Goal: Find contact information: Find contact information

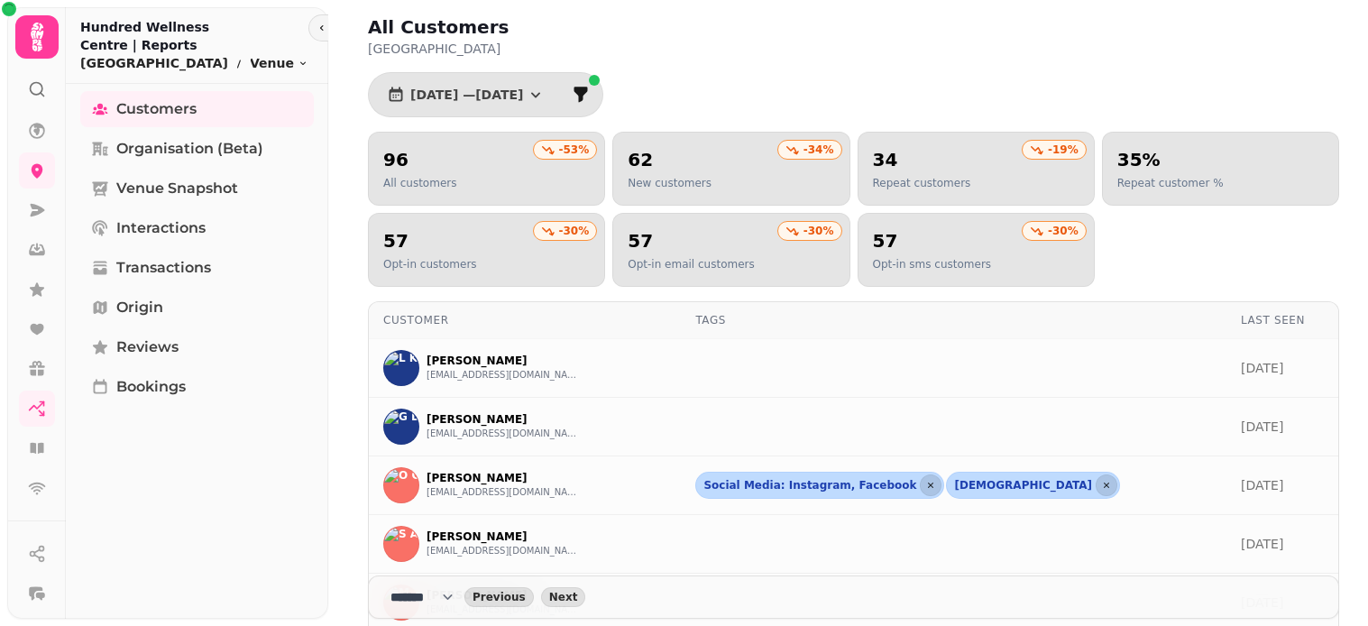
select select "**"
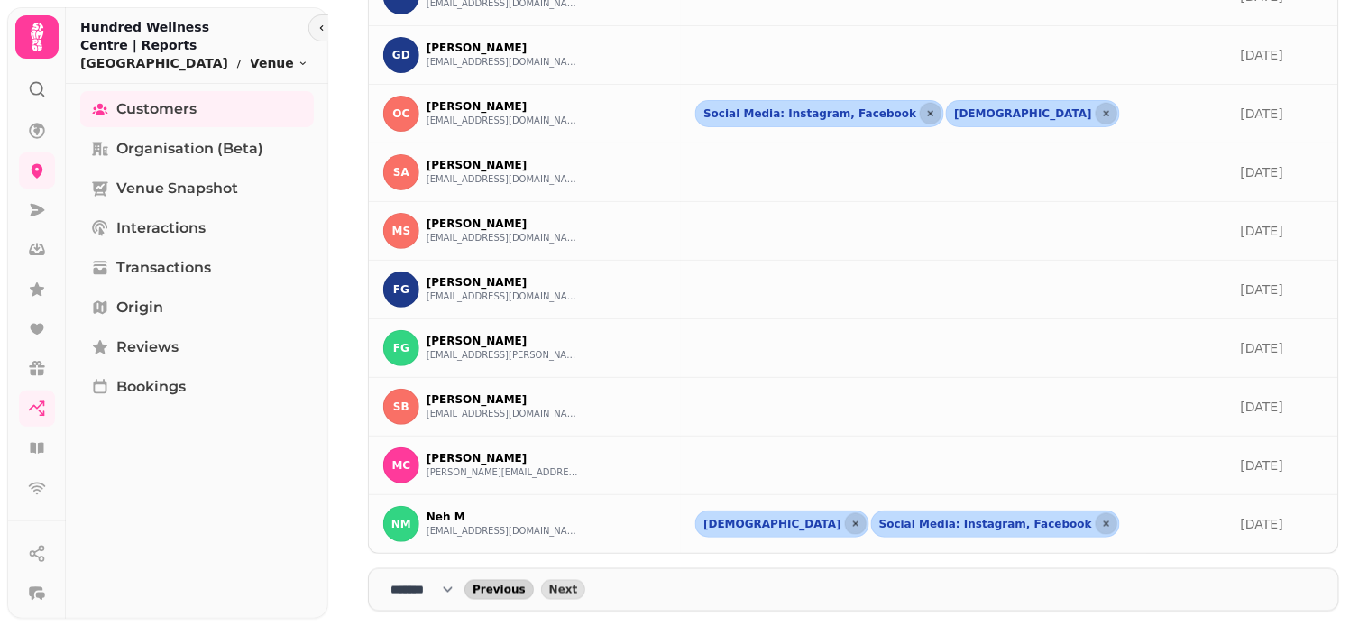
click at [514, 592] on span "Previous" at bounding box center [499, 589] width 53 height 11
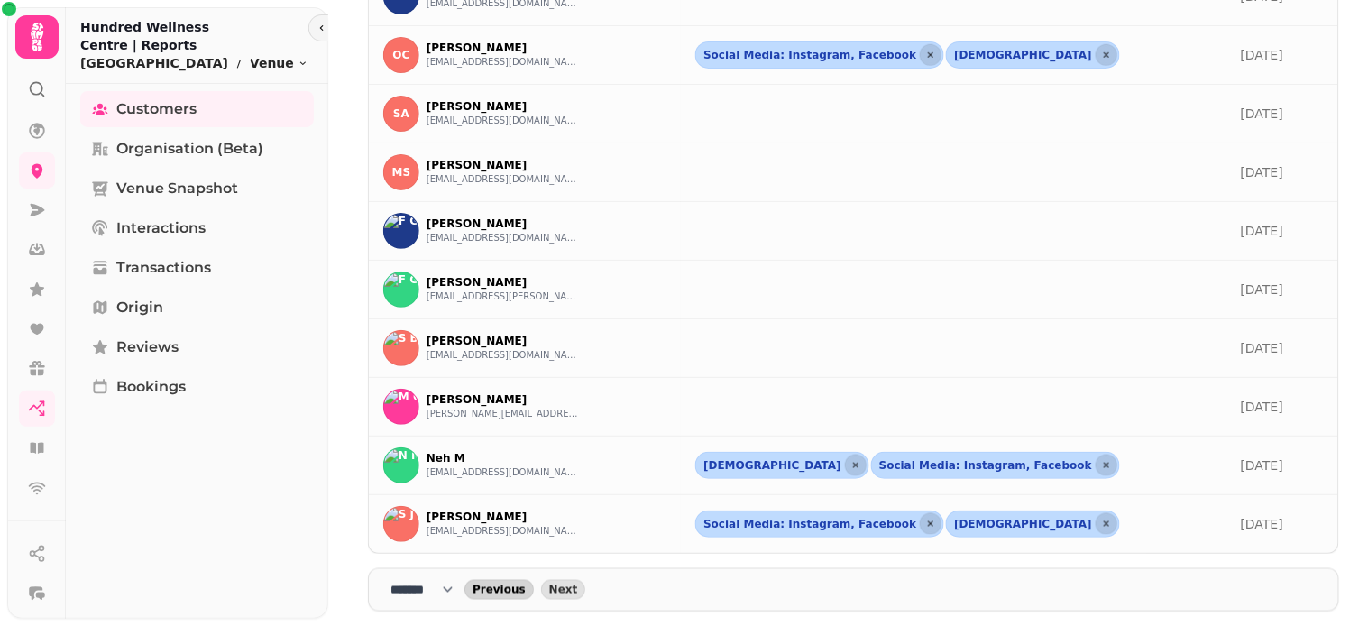
click at [514, 592] on span "Previous" at bounding box center [499, 589] width 53 height 11
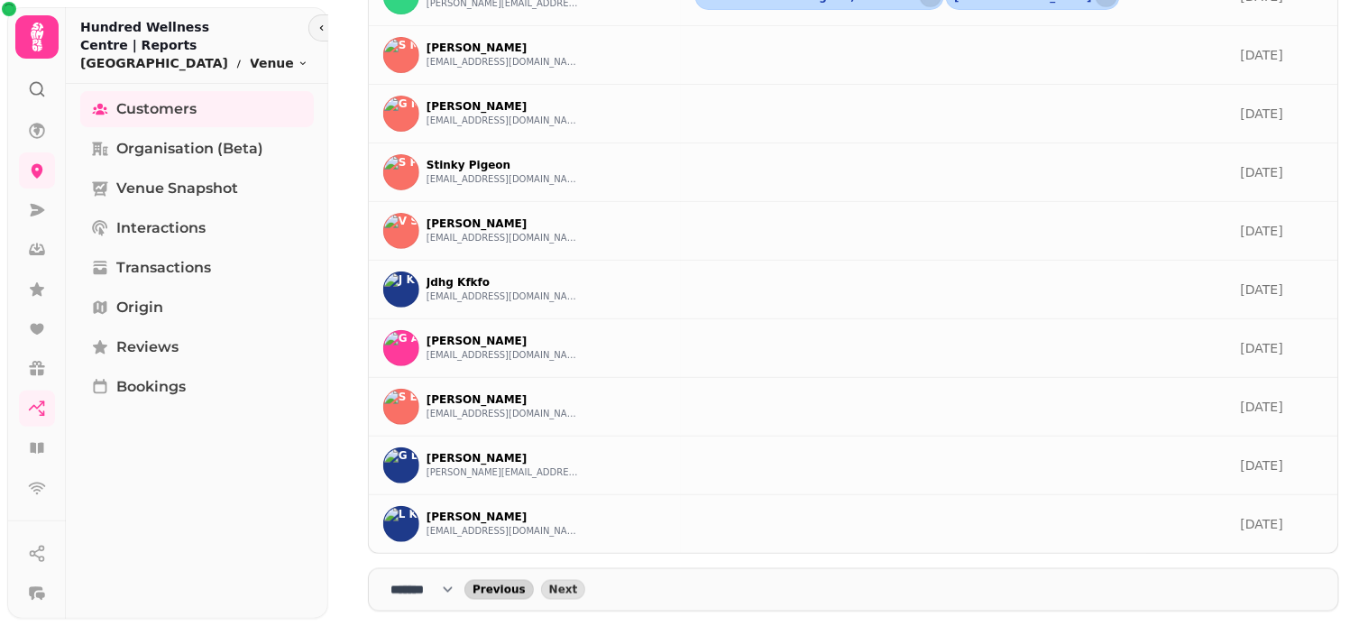
click at [514, 592] on span "Previous" at bounding box center [499, 589] width 53 height 11
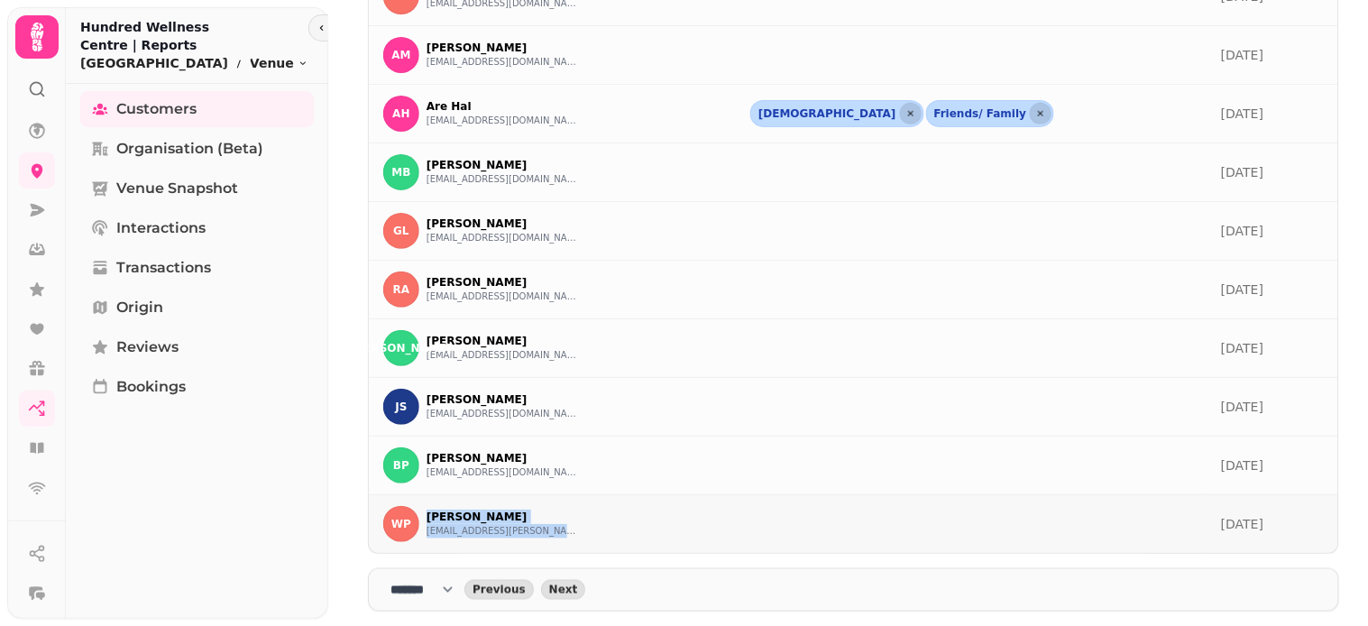
drag, startPoint x: 422, startPoint y: 515, endPoint x: 575, endPoint y: 534, distance: 154.5
click at [575, 534] on div "WP [PERSON_NAME] [PERSON_NAME][EMAIL_ADDRESS][DOMAIN_NAME]" at bounding box center [552, 524] width 338 height 36
copy div "[PERSON_NAME] [PERSON_NAME][EMAIL_ADDRESS][DOMAIN_NAME]"
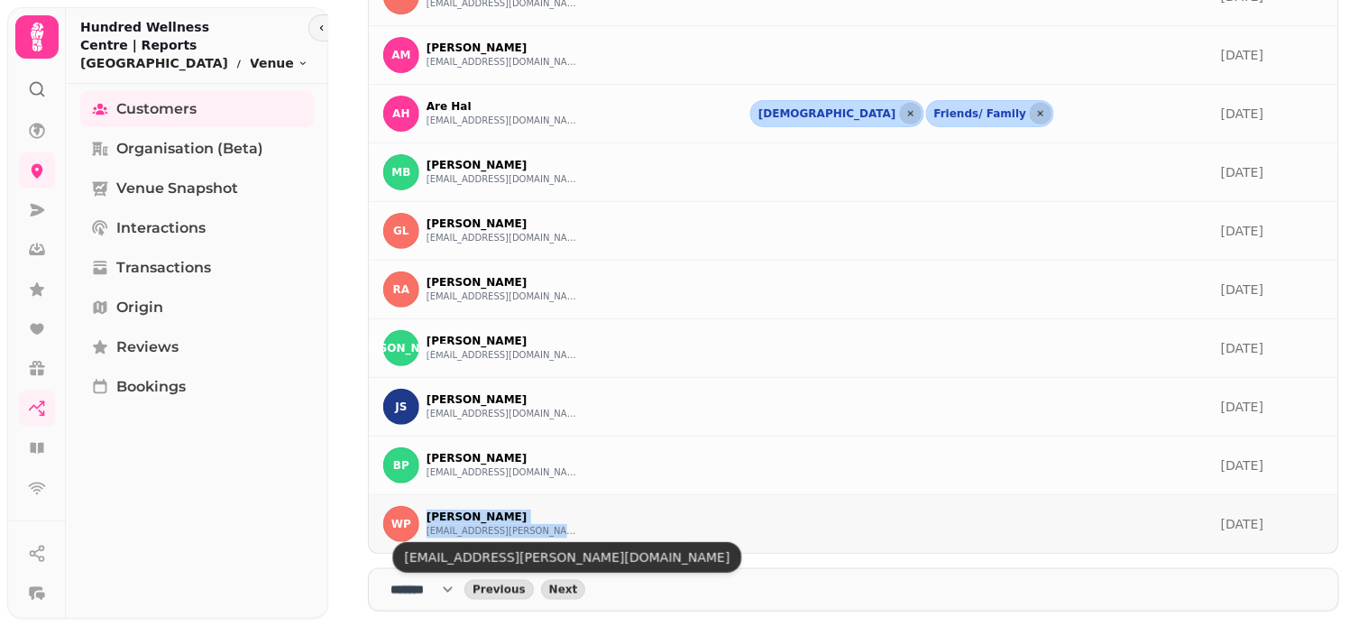
click at [510, 530] on button "[EMAIL_ADDRESS][PERSON_NAME][DOMAIN_NAME]" at bounding box center [503, 531] width 153 height 14
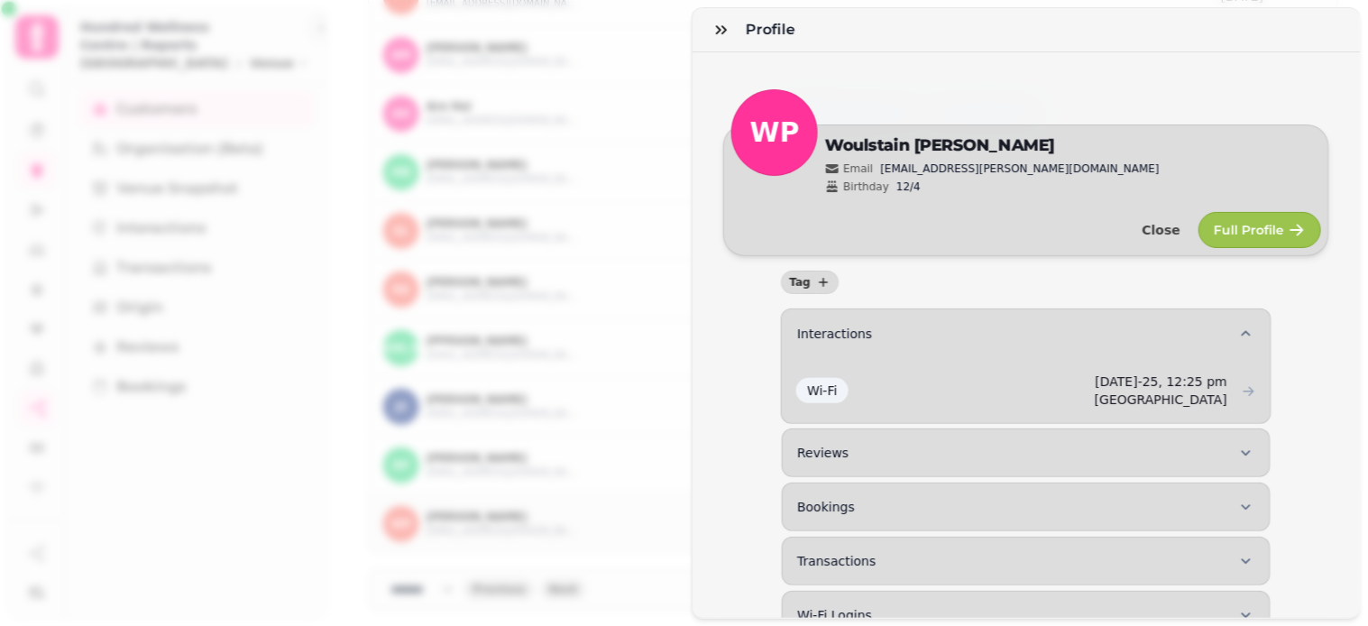
click at [649, 344] on div "Profile WP Edit [PERSON_NAME] Email [EMAIL_ADDRESS][PERSON_NAME][DOMAIN_NAME] B…" at bounding box center [684, 327] width 1368 height 597
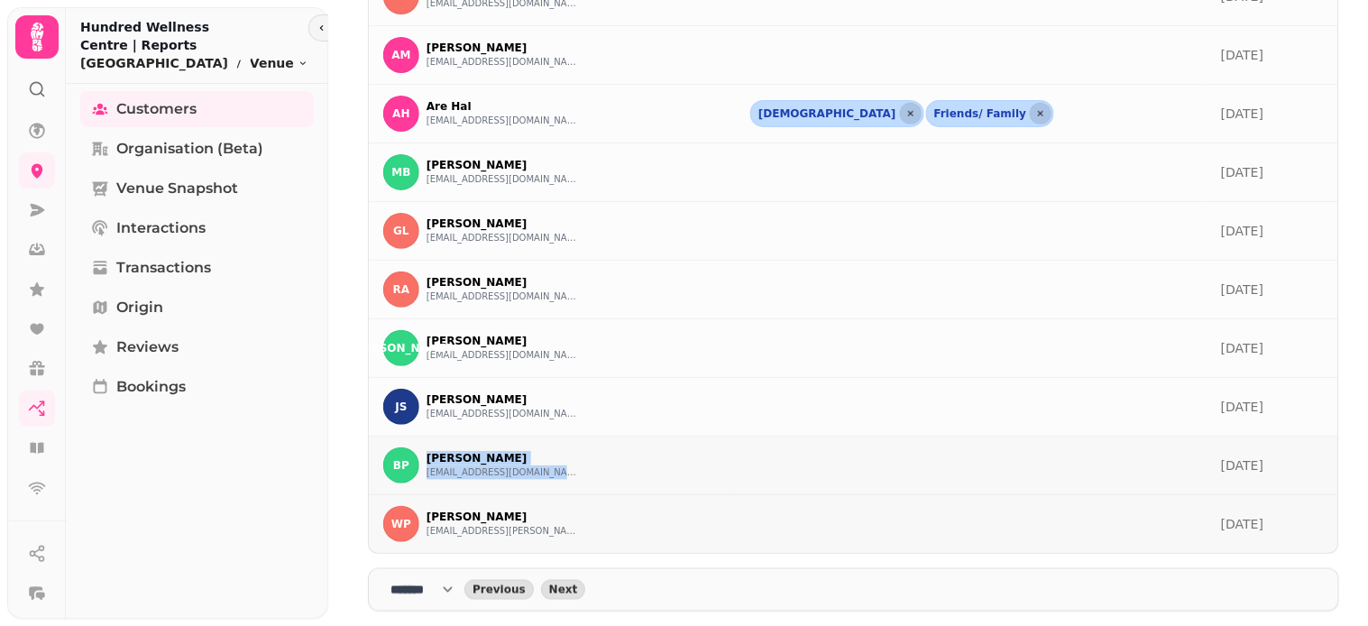
drag, startPoint x: 427, startPoint y: 451, endPoint x: 586, endPoint y: 482, distance: 162.7
click at [586, 482] on div "BP [PERSON_NAME] [EMAIL_ADDRESS][DOMAIN_NAME]" at bounding box center [552, 465] width 338 height 36
copy div "[PERSON_NAME] [EMAIL_ADDRESS][DOMAIN_NAME]"
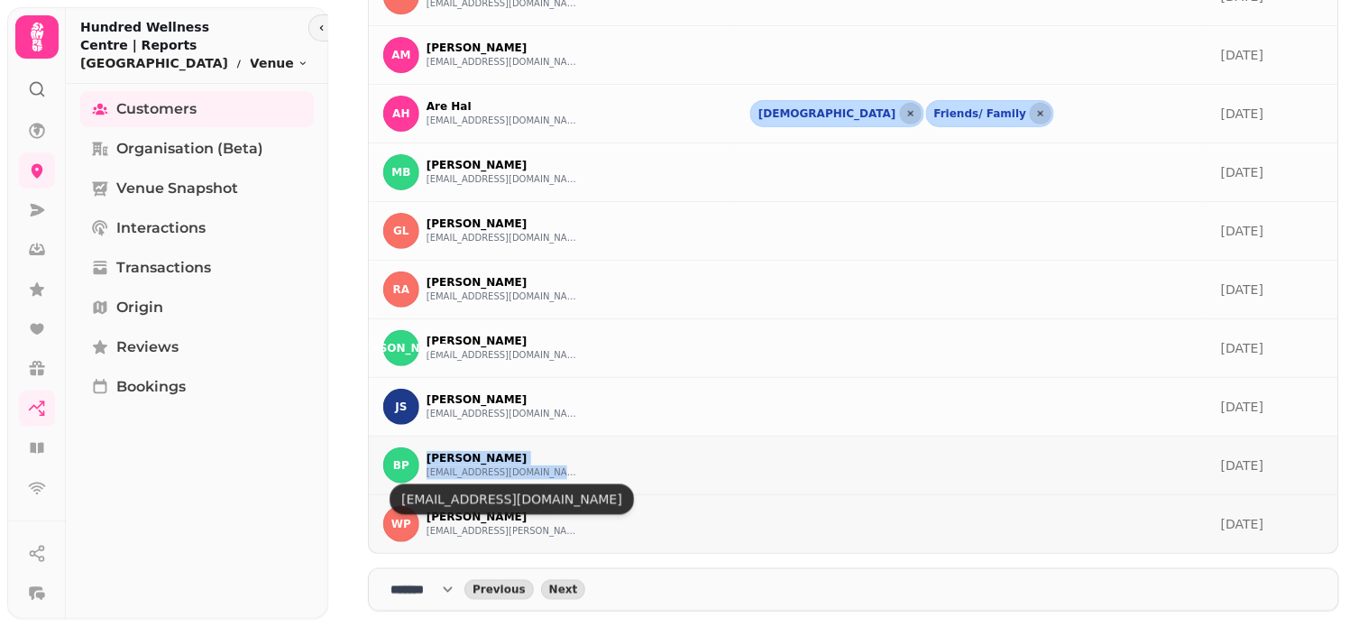
click at [536, 473] on button "[EMAIL_ADDRESS][DOMAIN_NAME]" at bounding box center [503, 472] width 153 height 14
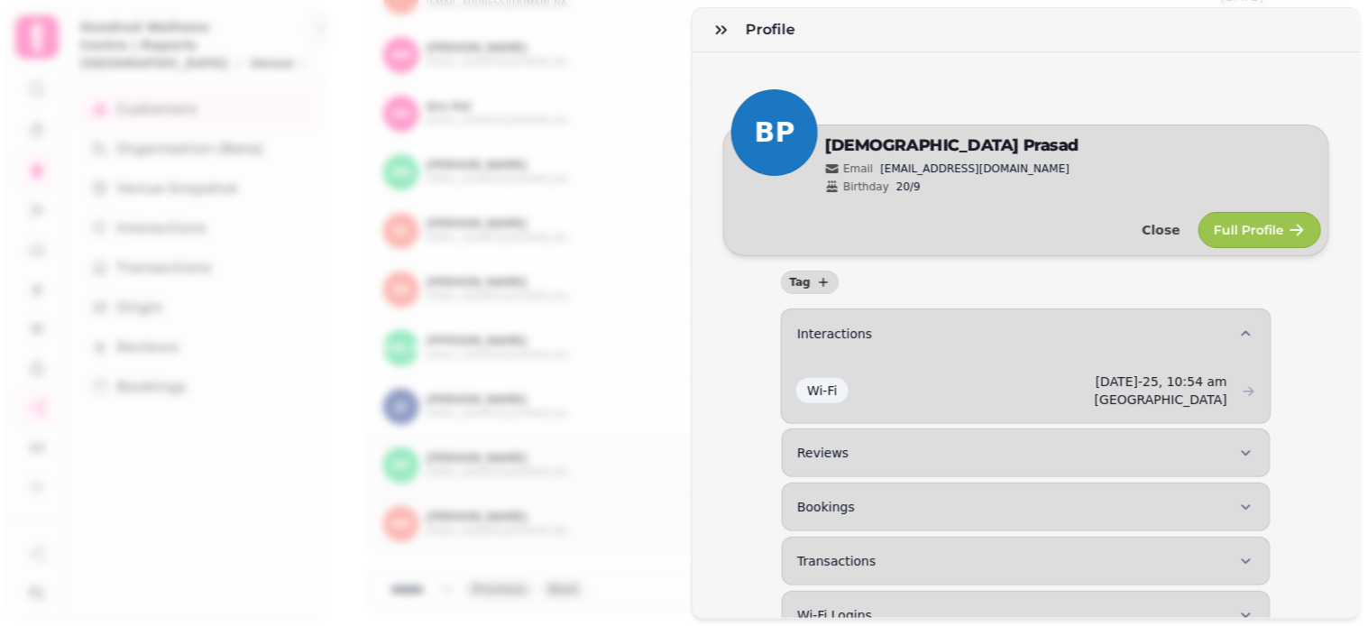
click at [644, 290] on div "Profile BP Edit [PERSON_NAME] Email [EMAIL_ADDRESS][DOMAIN_NAME] Birthday 20/9 …" at bounding box center [684, 327] width 1368 height 597
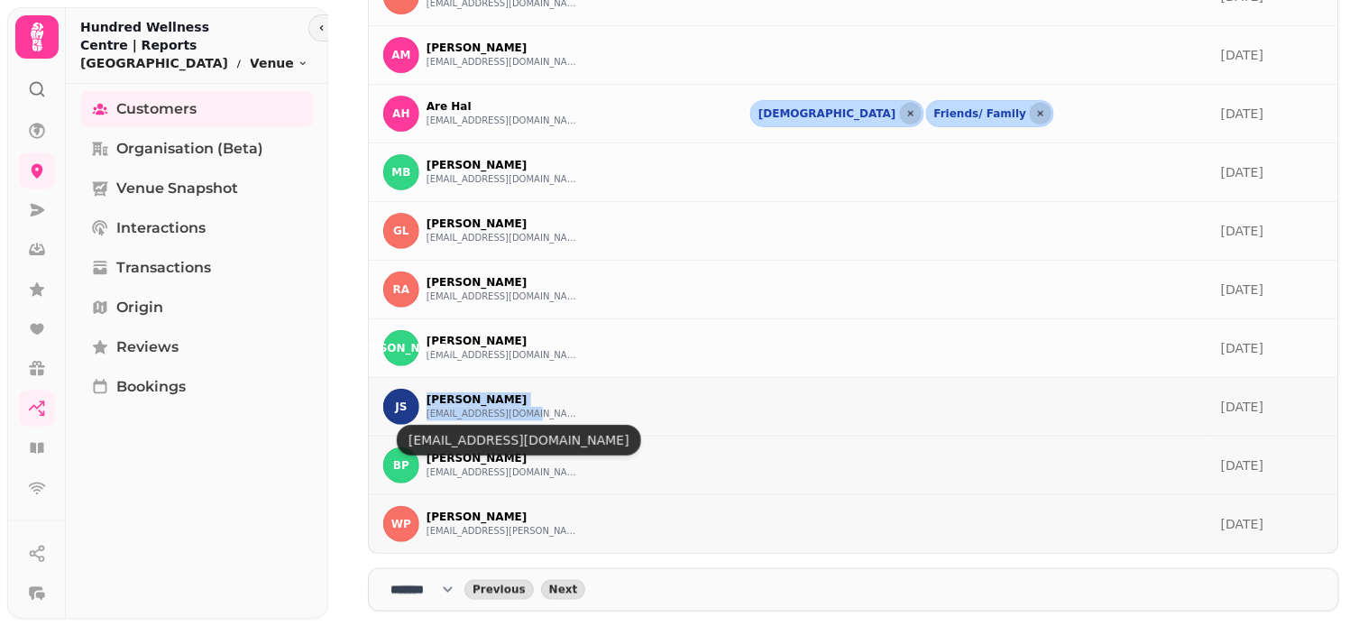
drag, startPoint x: 422, startPoint y: 395, endPoint x: 538, endPoint y: 416, distance: 118.2
click at [538, 416] on div "[PERSON_NAME] Sus [EMAIL_ADDRESS][DOMAIN_NAME]" at bounding box center [552, 407] width 338 height 36
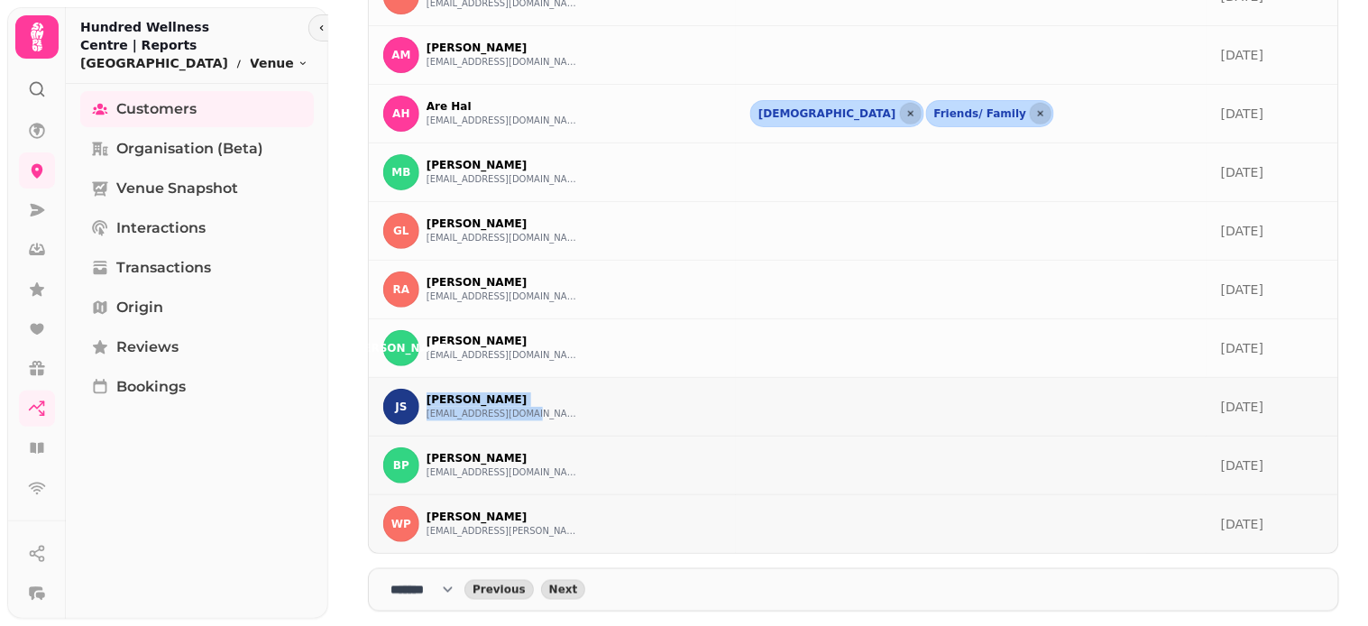
copy div "[PERSON_NAME] [PERSON_NAME][EMAIL_ADDRESS][DOMAIN_NAME]"
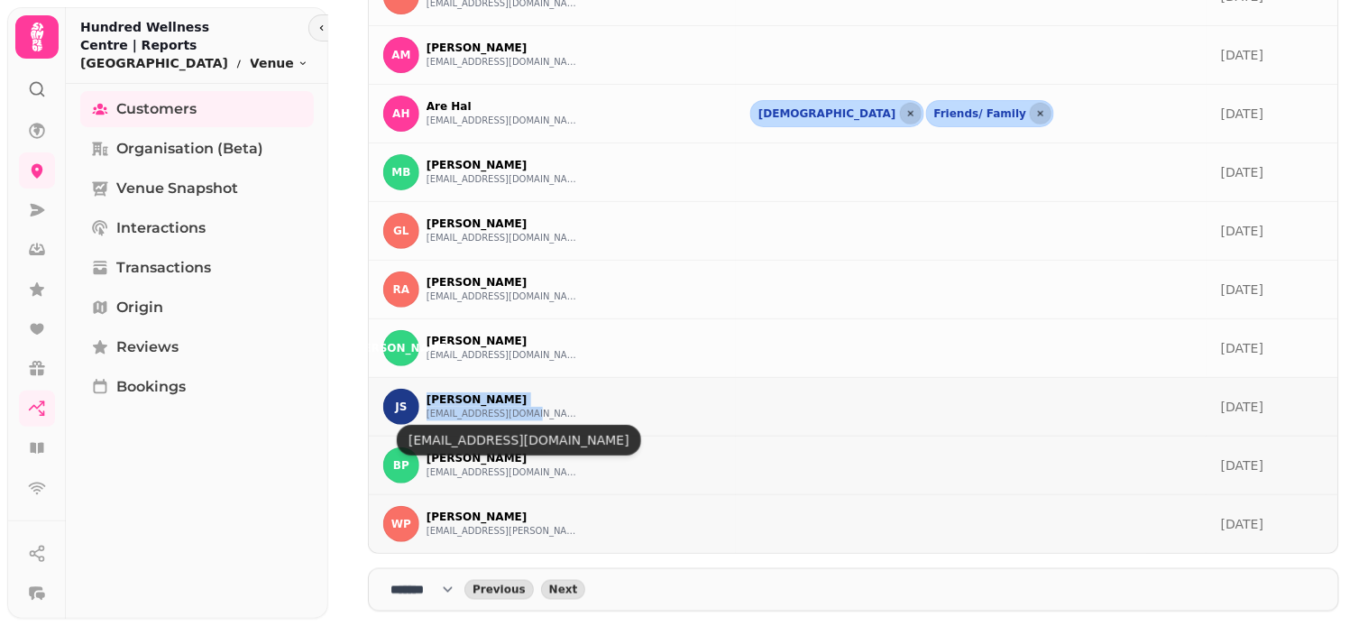
click at [494, 413] on button "[EMAIL_ADDRESS][DOMAIN_NAME]" at bounding box center [503, 414] width 153 height 14
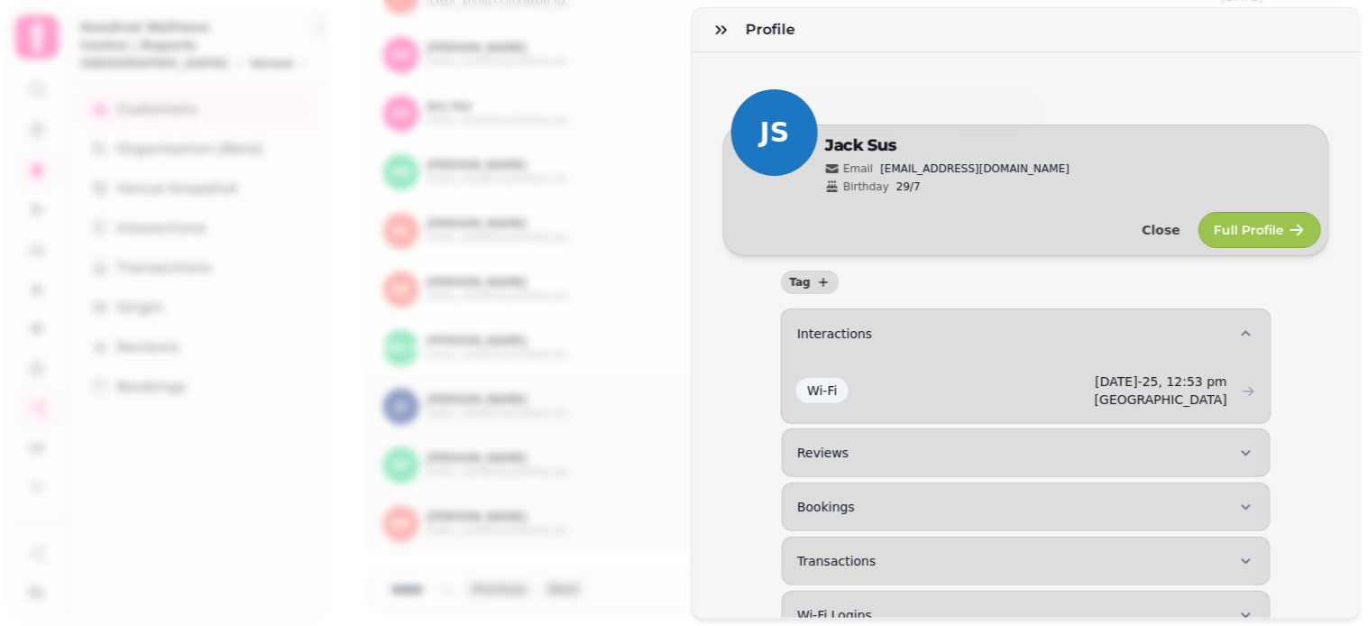
click at [667, 309] on div "Profile JS Edit Jack Sus Email [EMAIL_ADDRESS][DOMAIN_NAME] Birthday 29/7 Close…" at bounding box center [684, 327] width 1368 height 597
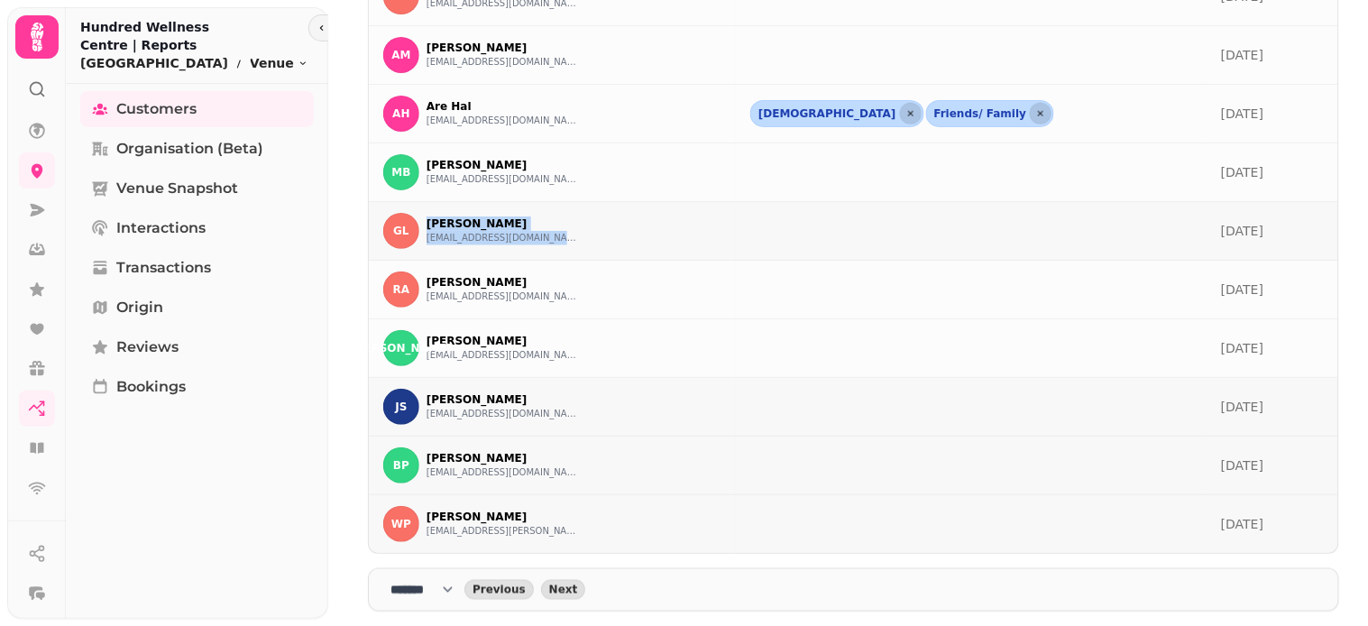
drag, startPoint x: 426, startPoint y: 215, endPoint x: 582, endPoint y: 250, distance: 159.9
click at [582, 250] on td "[PERSON_NAME] Laungani [EMAIL_ADDRESS][DOMAIN_NAME]" at bounding box center [552, 231] width 367 height 59
copy div "[PERSON_NAME] [EMAIL_ADDRESS][DOMAIN_NAME]"
click at [517, 242] on button "[EMAIL_ADDRESS][DOMAIN_NAME]" at bounding box center [503, 238] width 153 height 14
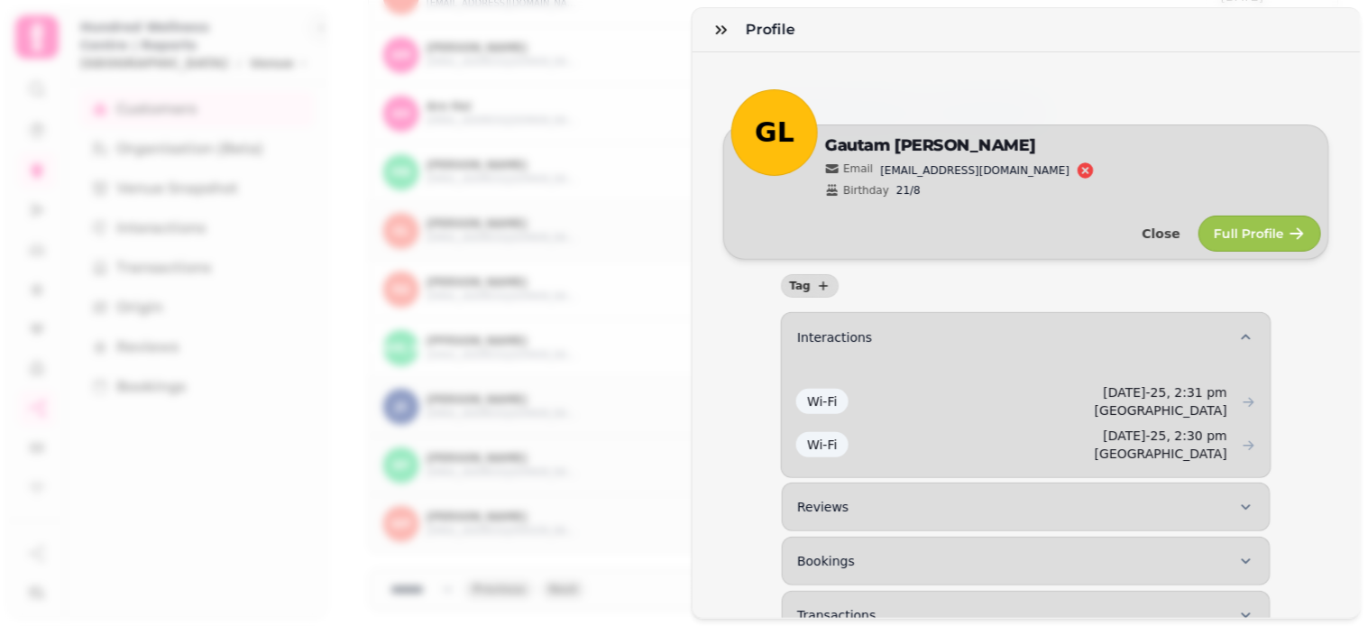
click at [666, 298] on div "Profile GL Edit [PERSON_NAME] Email [EMAIL_ADDRESS][DOMAIN_NAME] Birthday 21/8 …" at bounding box center [684, 327] width 1368 height 597
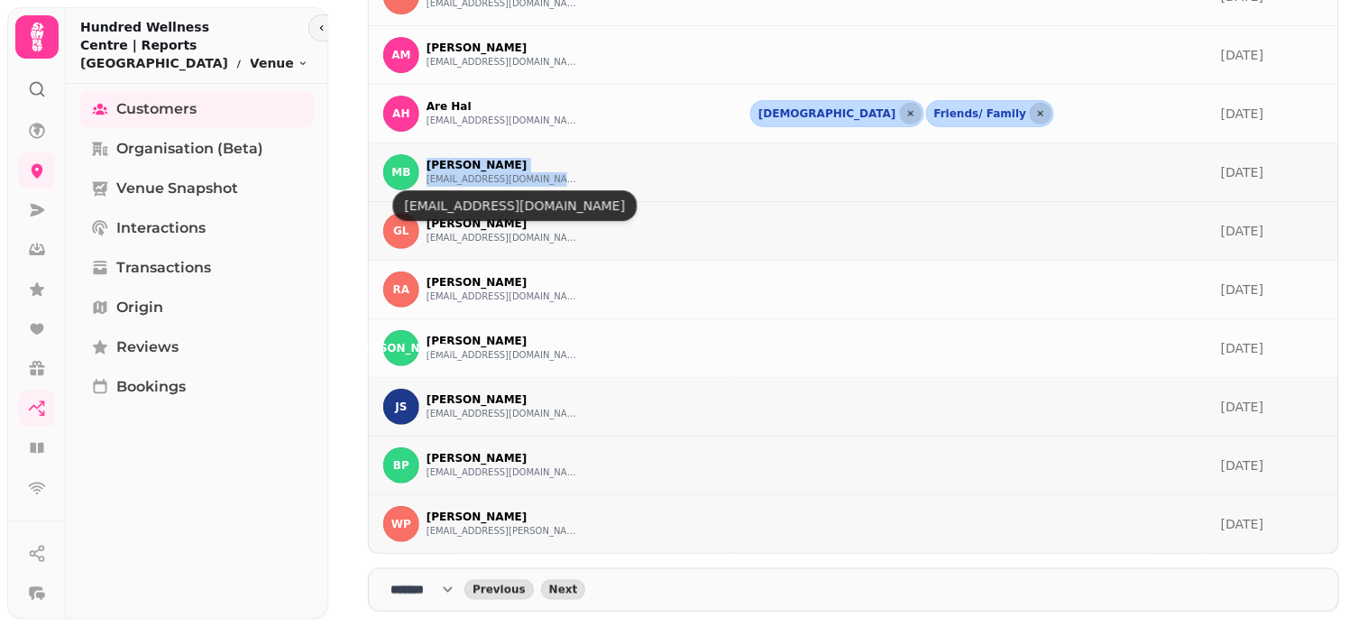
drag, startPoint x: 421, startPoint y: 156, endPoint x: 547, endPoint y: 182, distance: 128.9
click at [547, 182] on div "MB [PERSON_NAME] [EMAIL_ADDRESS][DOMAIN_NAME]" at bounding box center [481, 172] width 197 height 36
copy div "[PERSON_NAME] [EMAIL_ADDRESS][DOMAIN_NAME]"
click at [510, 178] on button "[EMAIL_ADDRESS][DOMAIN_NAME]" at bounding box center [503, 179] width 153 height 14
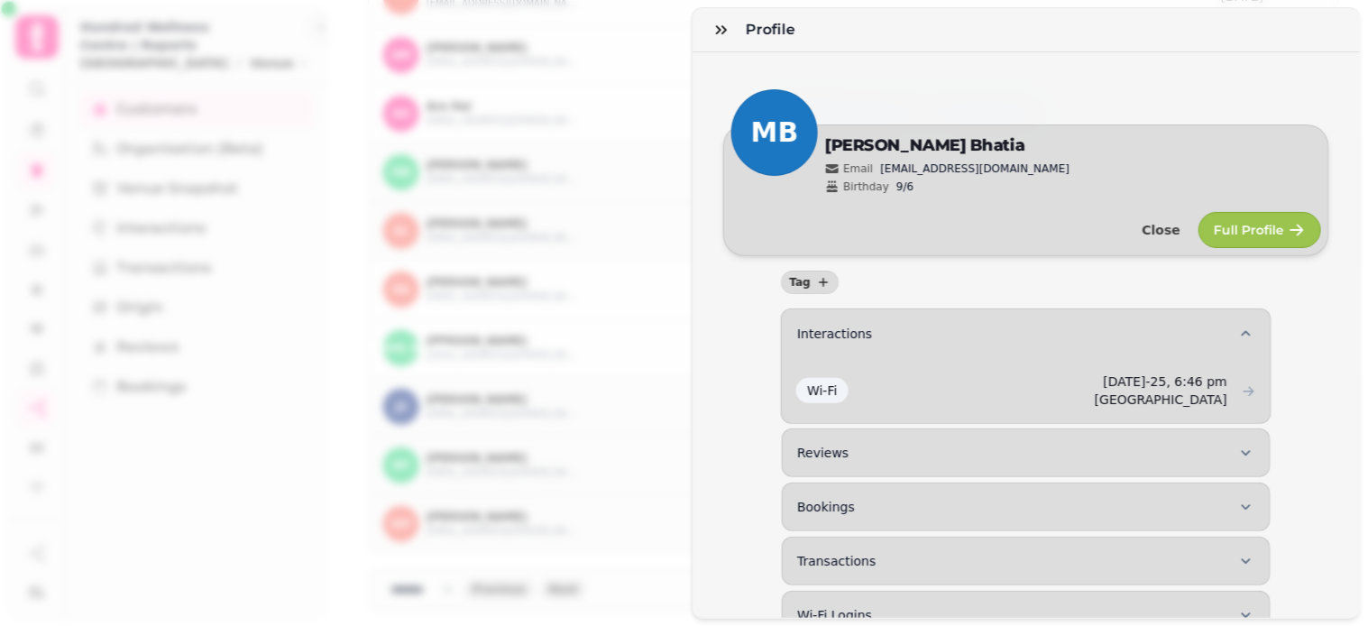
click at [622, 317] on div "Profile MB Edit [PERSON_NAME] Email [EMAIL_ADDRESS][DOMAIN_NAME] Birthday 9/6 C…" at bounding box center [684, 327] width 1368 height 597
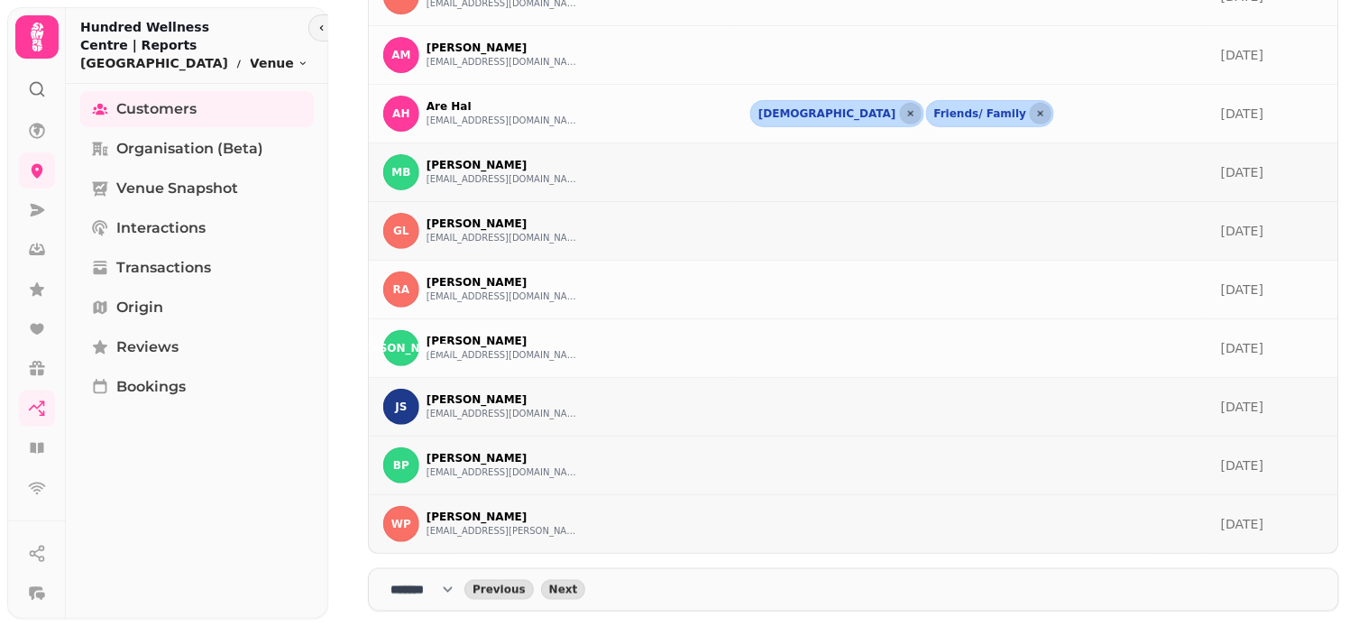
scroll to position [172, 0]
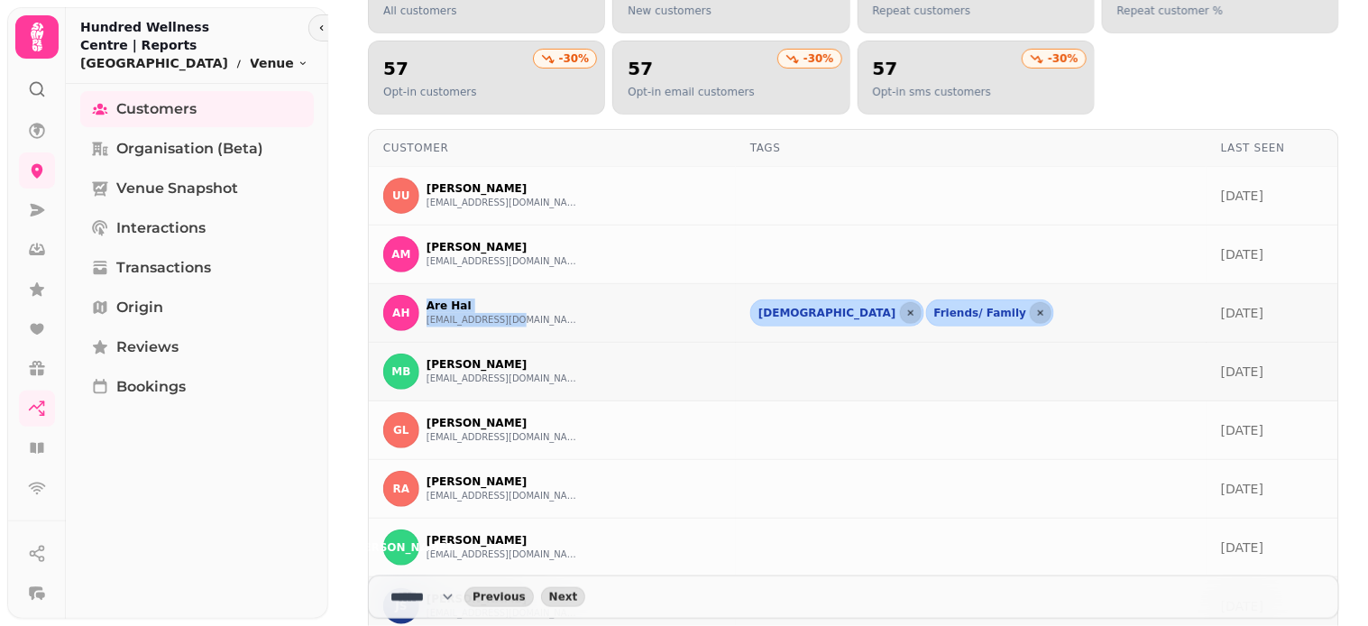
drag, startPoint x: 418, startPoint y: 293, endPoint x: 539, endPoint y: 326, distance: 125.1
click at [539, 326] on td "AH Are Hal [EMAIL_ADDRESS][DOMAIN_NAME]" at bounding box center [552, 313] width 367 height 59
copy div "Are Hal [EMAIL_ADDRESS][DOMAIN_NAME]"
click at [497, 317] on button "[EMAIL_ADDRESS][DOMAIN_NAME]" at bounding box center [503, 320] width 153 height 14
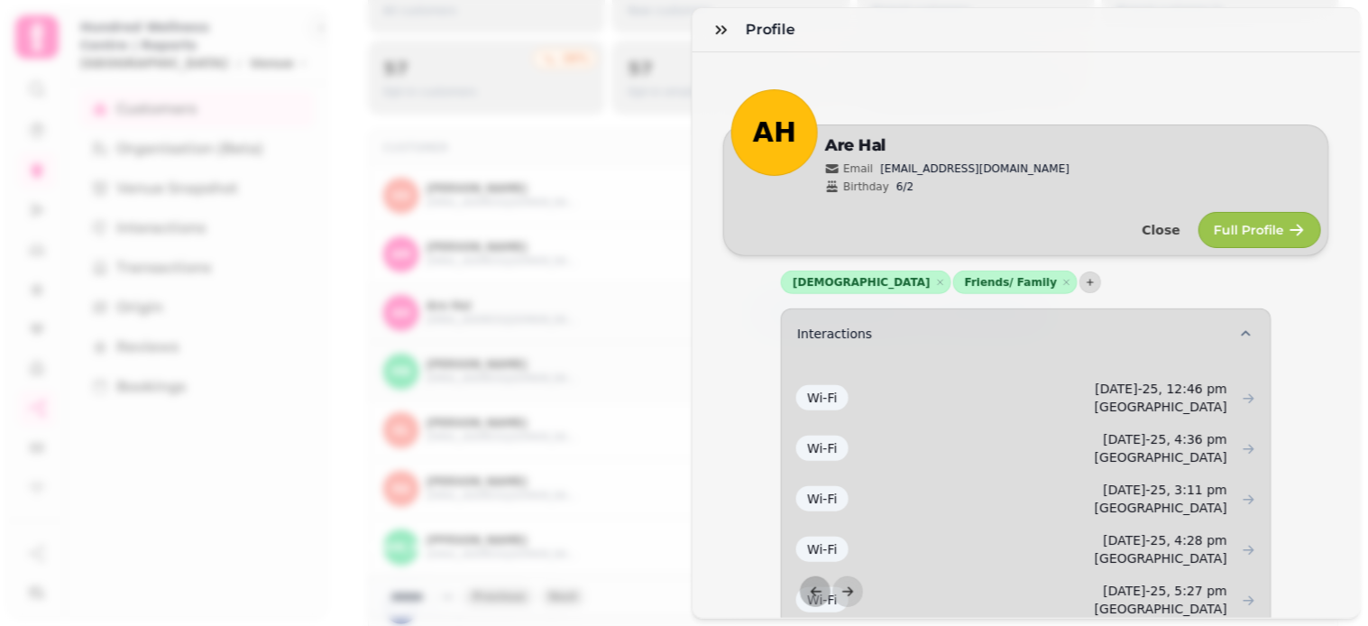
click at [638, 395] on div "Profile AH Edit Are Hal Email [EMAIL_ADDRESS][DOMAIN_NAME] Birthday 6/2 Close F…" at bounding box center [684, 327] width 1368 height 597
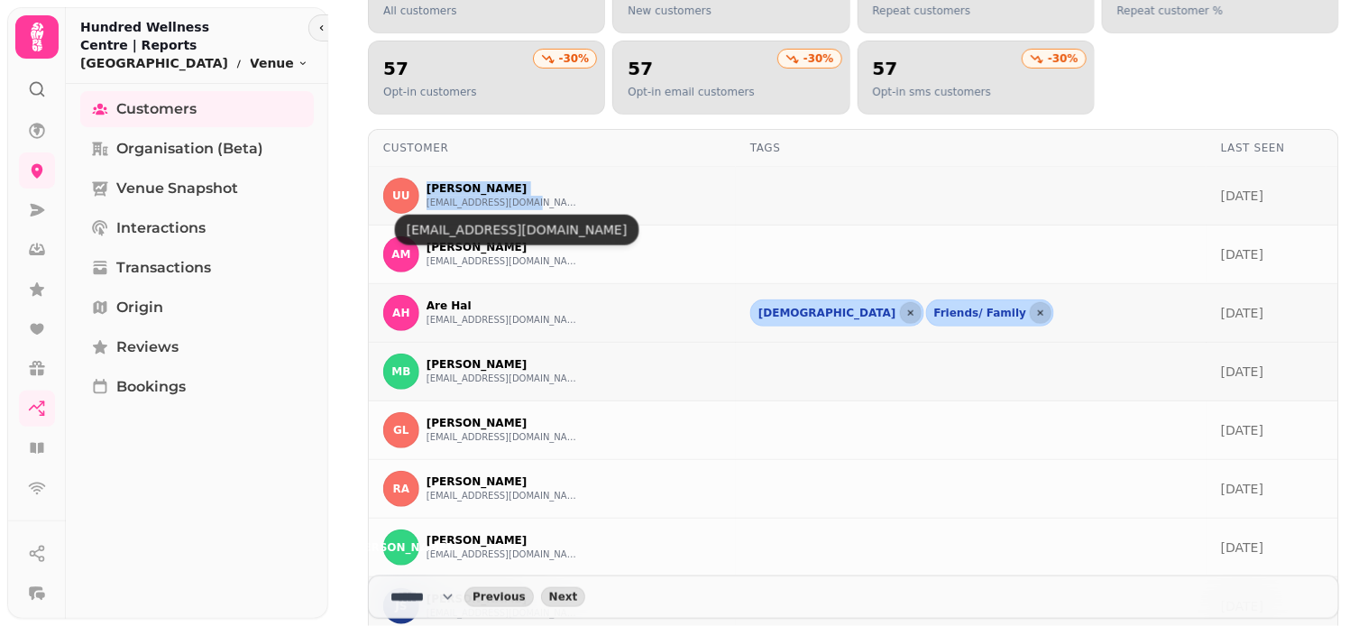
drag, startPoint x: 422, startPoint y: 177, endPoint x: 546, endPoint y: 210, distance: 128.8
click at [546, 210] on div "UU [PERSON_NAME] [EMAIL_ADDRESS][DOMAIN_NAME]" at bounding box center [552, 196] width 338 height 36
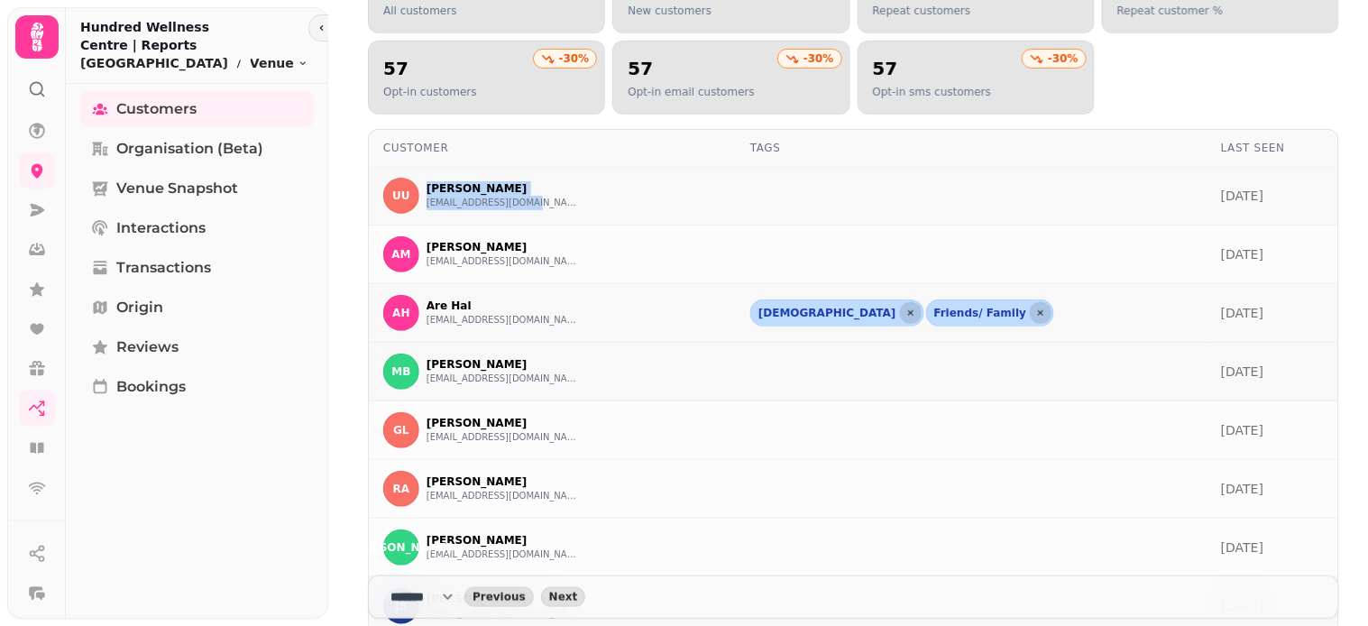
copy div "[PERSON_NAME] [EMAIL_ADDRESS][DOMAIN_NAME]"
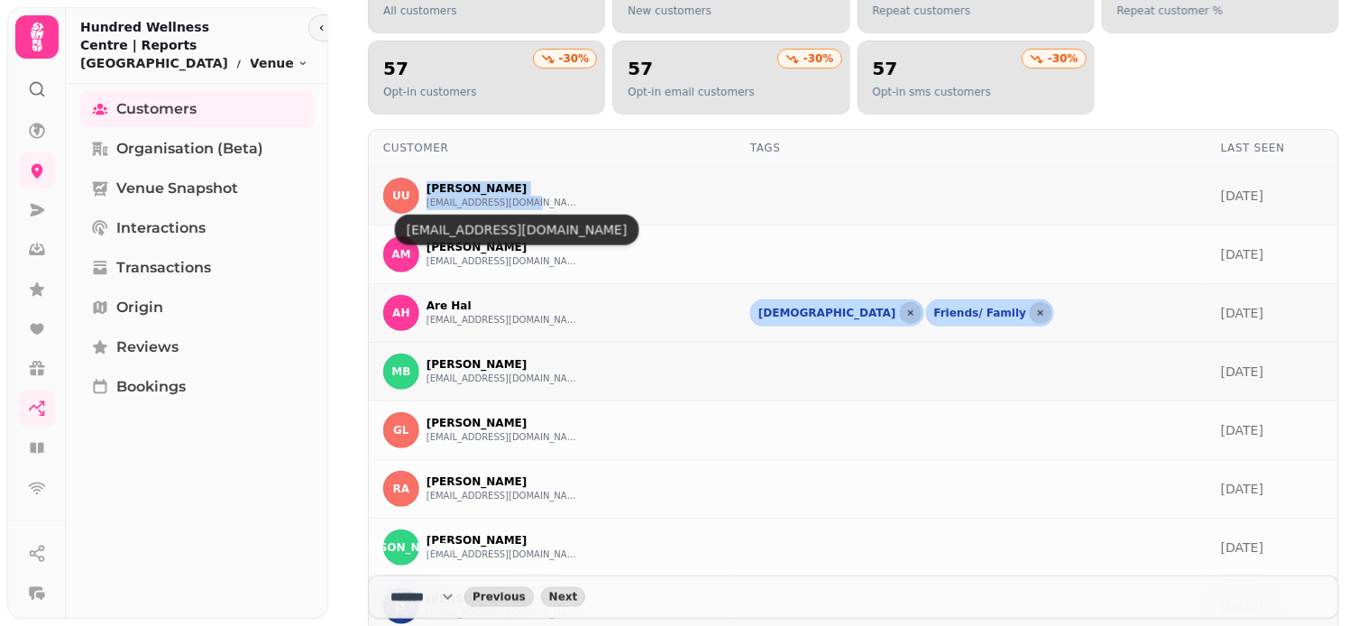
click at [500, 207] on button "[EMAIL_ADDRESS][DOMAIN_NAME]" at bounding box center [503, 203] width 153 height 14
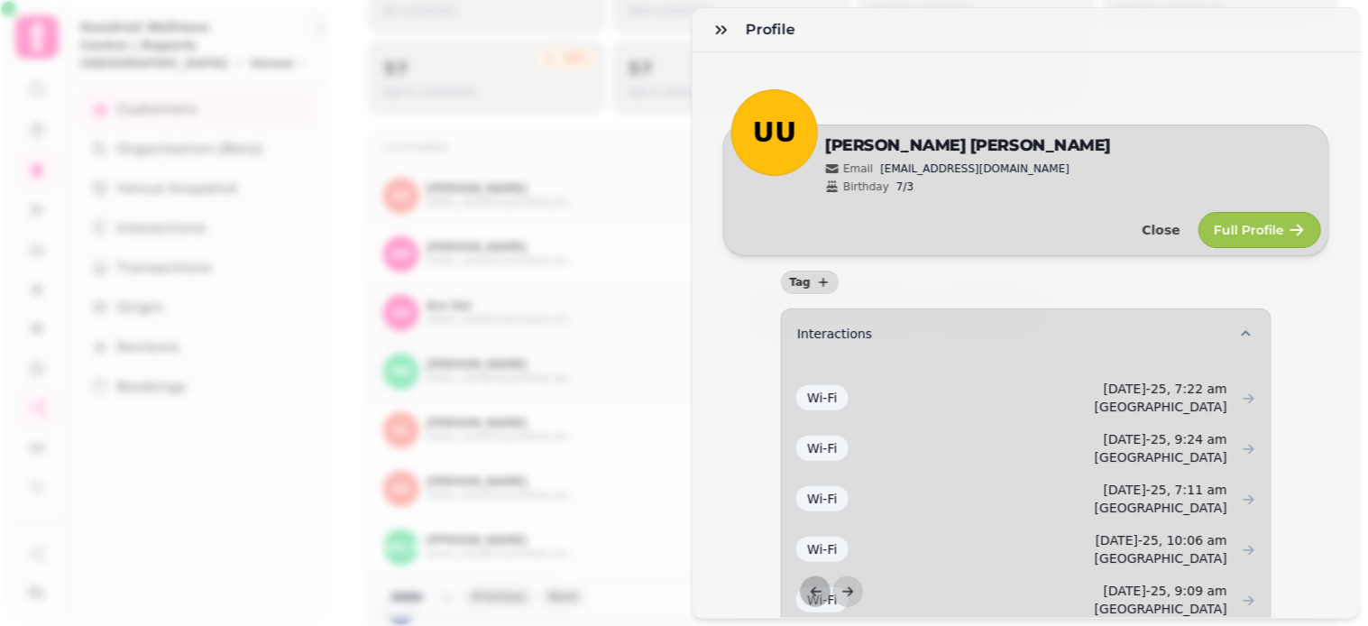
click at [674, 206] on div "Profile UU Edit [PERSON_NAME] Email [EMAIL_ADDRESS][DOMAIN_NAME] Birthday 7/3 C…" at bounding box center [684, 327] width 1368 height 597
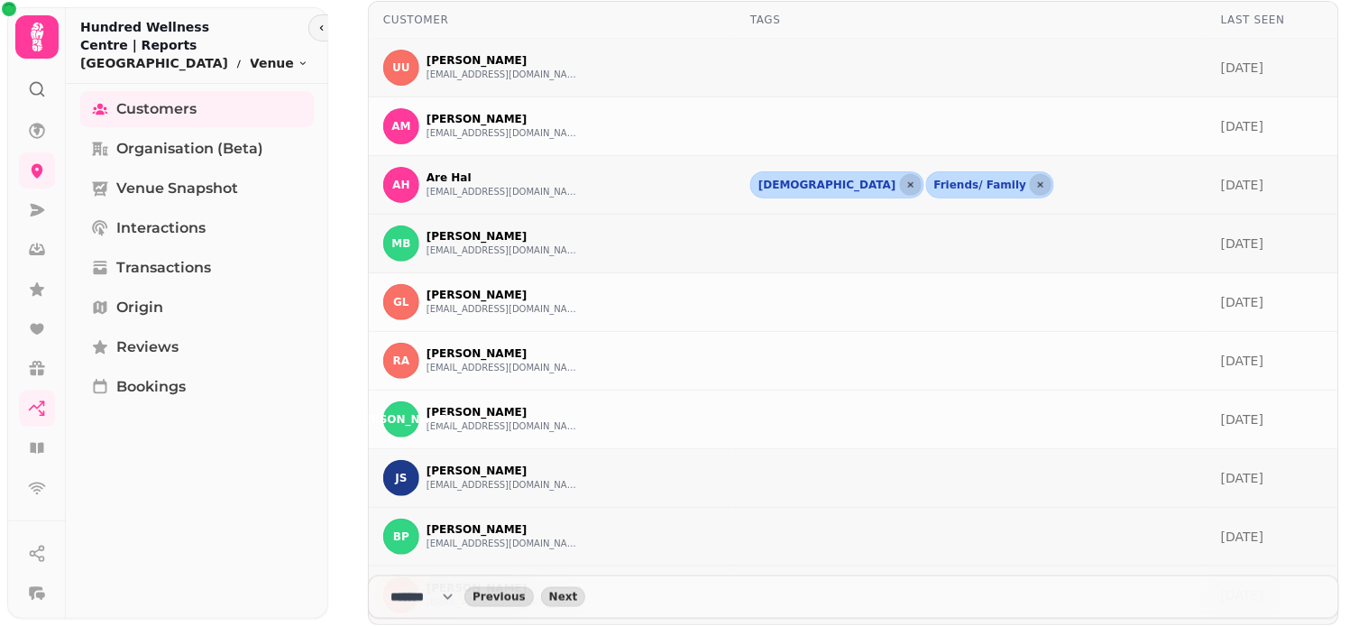
scroll to position [372, 0]
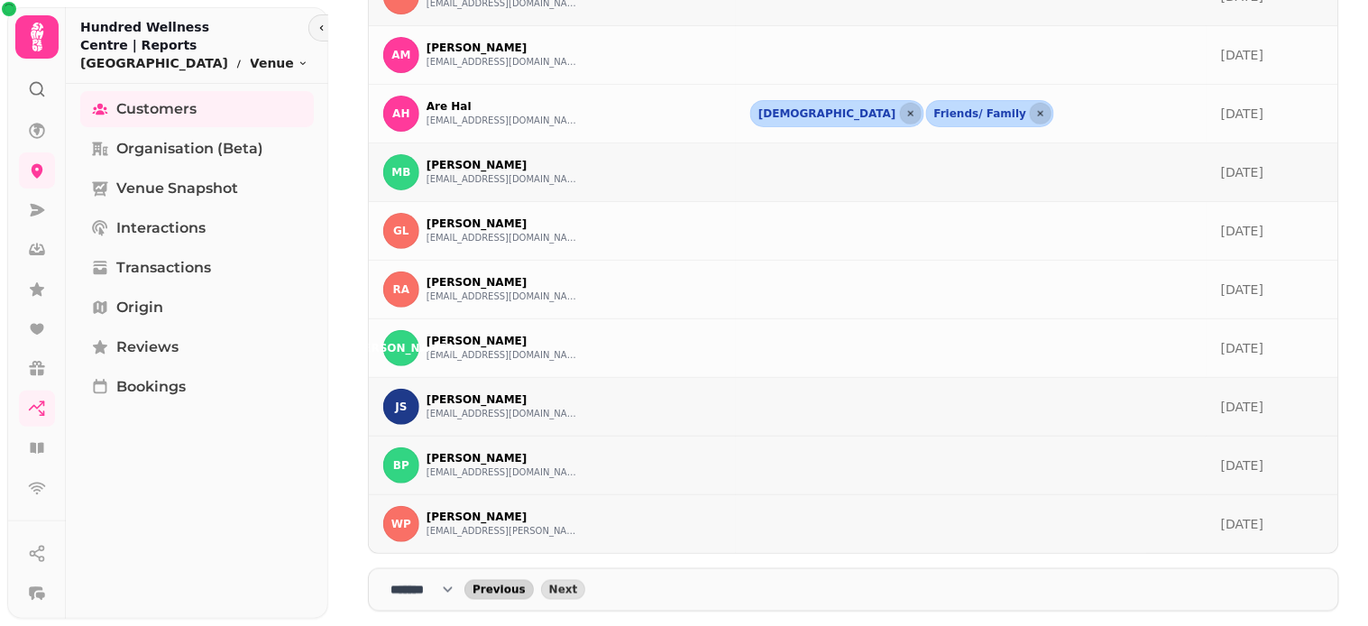
click at [524, 592] on span "Previous" at bounding box center [499, 589] width 53 height 11
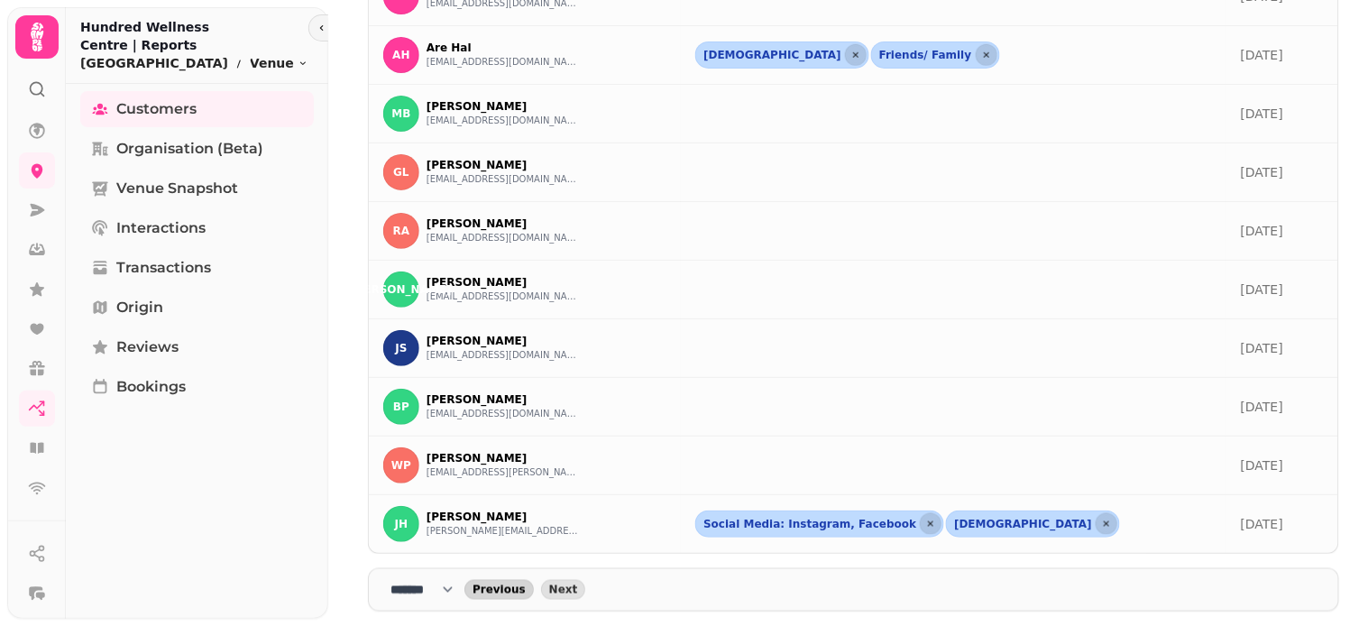
click at [524, 592] on span "Previous" at bounding box center [499, 589] width 53 height 11
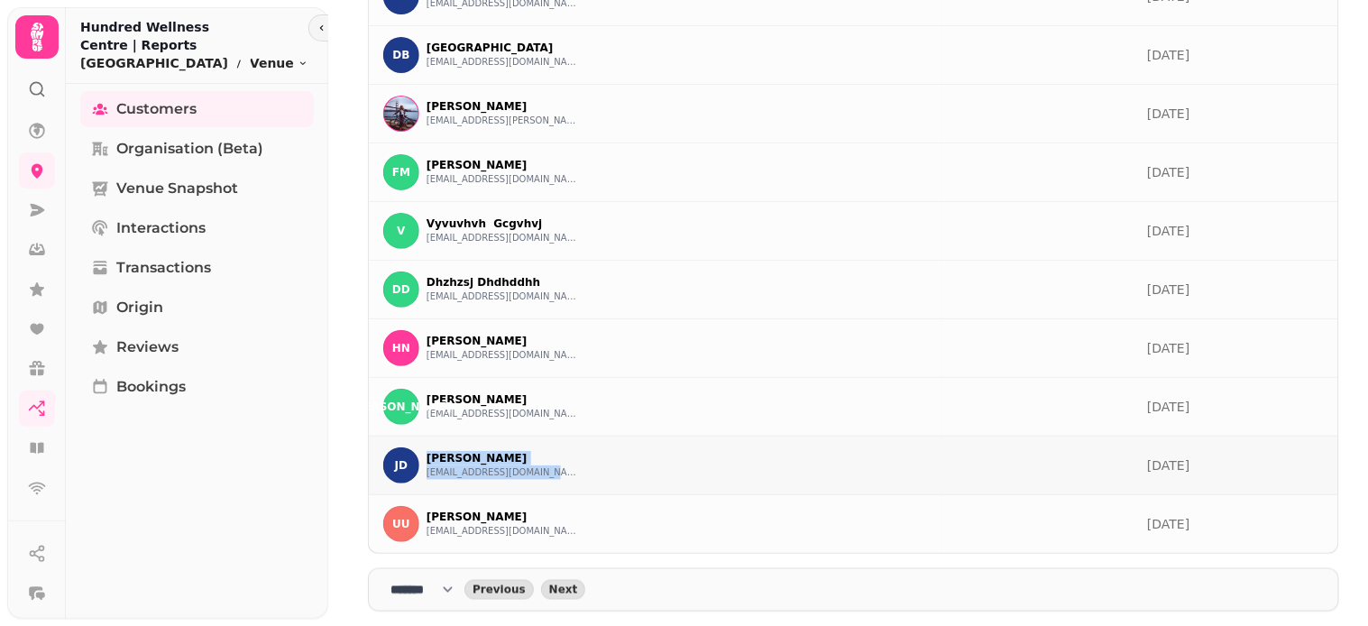
drag, startPoint x: 419, startPoint y: 449, endPoint x: 573, endPoint y: 482, distance: 156.9
click at [573, 482] on div "[PERSON_NAME] [EMAIL_ADDRESS][DOMAIN_NAME]" at bounding box center [655, 465] width 545 height 36
copy div "[PERSON_NAME] [EMAIL_ADDRESS][DOMAIN_NAME]"
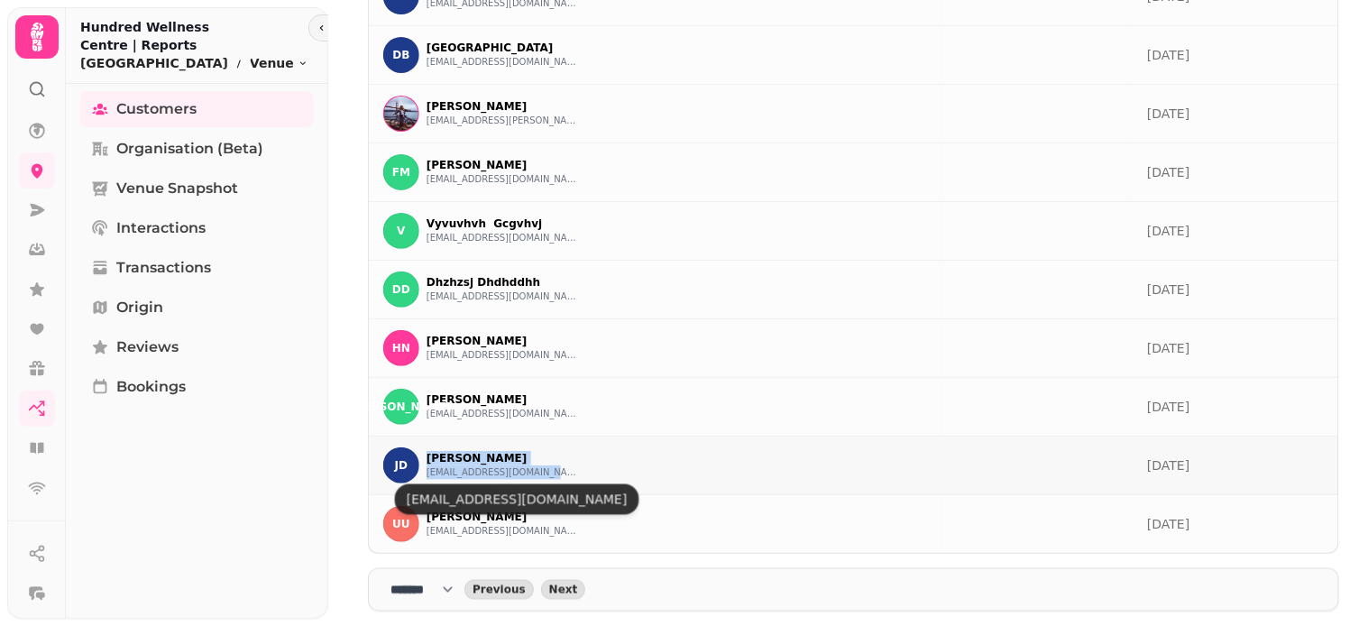
click at [482, 472] on button "[EMAIL_ADDRESS][DOMAIN_NAME]" at bounding box center [503, 472] width 153 height 14
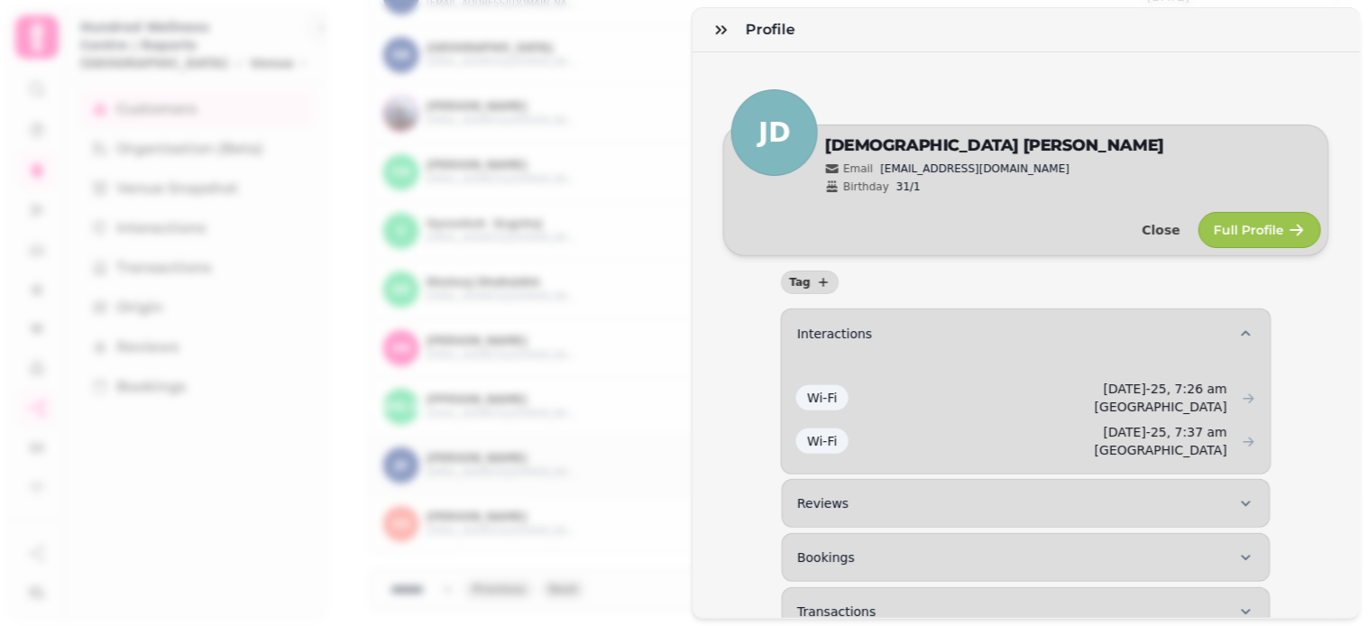
click at [640, 445] on div "Profile JD Edit [PERSON_NAME] Email [EMAIL_ADDRESS][DOMAIN_NAME] Birthday 31/1 …" at bounding box center [684, 327] width 1368 height 597
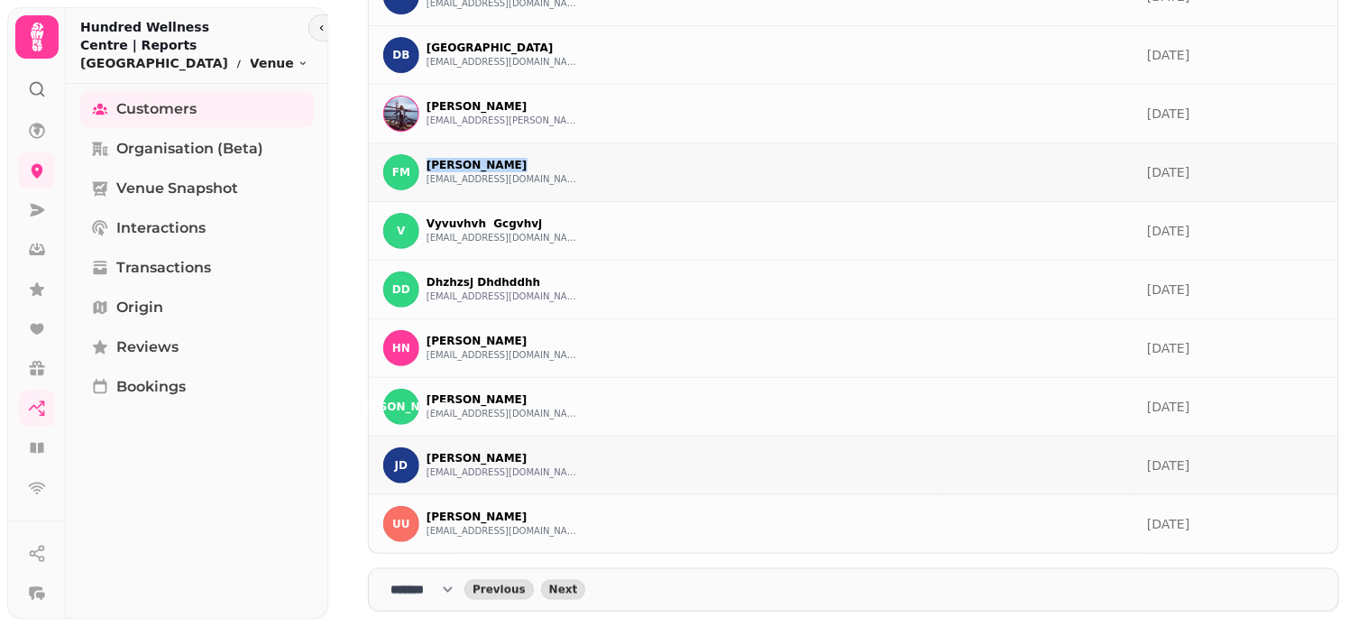
drag, startPoint x: 418, startPoint y: 155, endPoint x: 507, endPoint y: 164, distance: 89.7
click at [507, 164] on div "FM [PERSON_NAME] [EMAIL_ADDRESS][DOMAIN_NAME]" at bounding box center [481, 172] width 197 height 36
drag, startPoint x: 683, startPoint y: 334, endPoint x: 652, endPoint y: 345, distance: 32.8
click at [683, 330] on div "[PERSON_NAME] [EMAIL_ADDRESS][DOMAIN_NAME]" at bounding box center [655, 348] width 545 height 36
drag, startPoint x: 424, startPoint y: 395, endPoint x: 547, endPoint y: 420, distance: 126.1
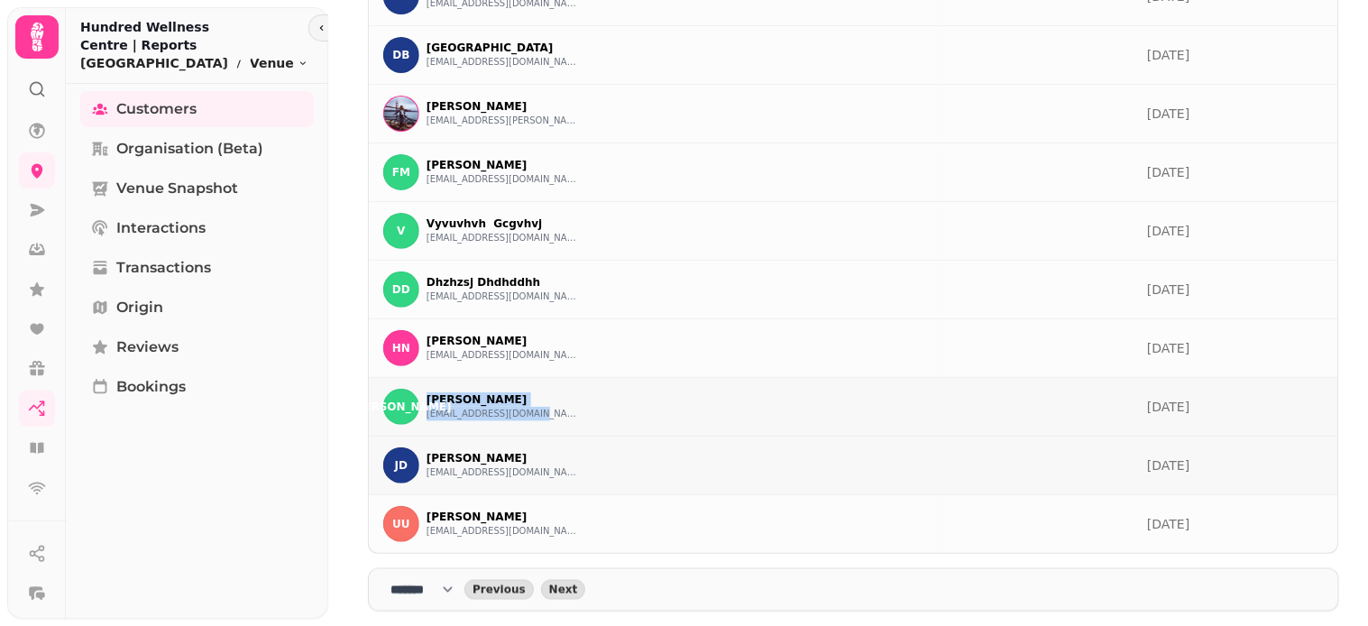
click at [547, 420] on div "[PERSON_NAME] [EMAIL_ADDRESS][DOMAIN_NAME]" at bounding box center [655, 407] width 545 height 36
copy div "[PERSON_NAME] [EMAIL_ADDRESS][DOMAIN_NAME]"
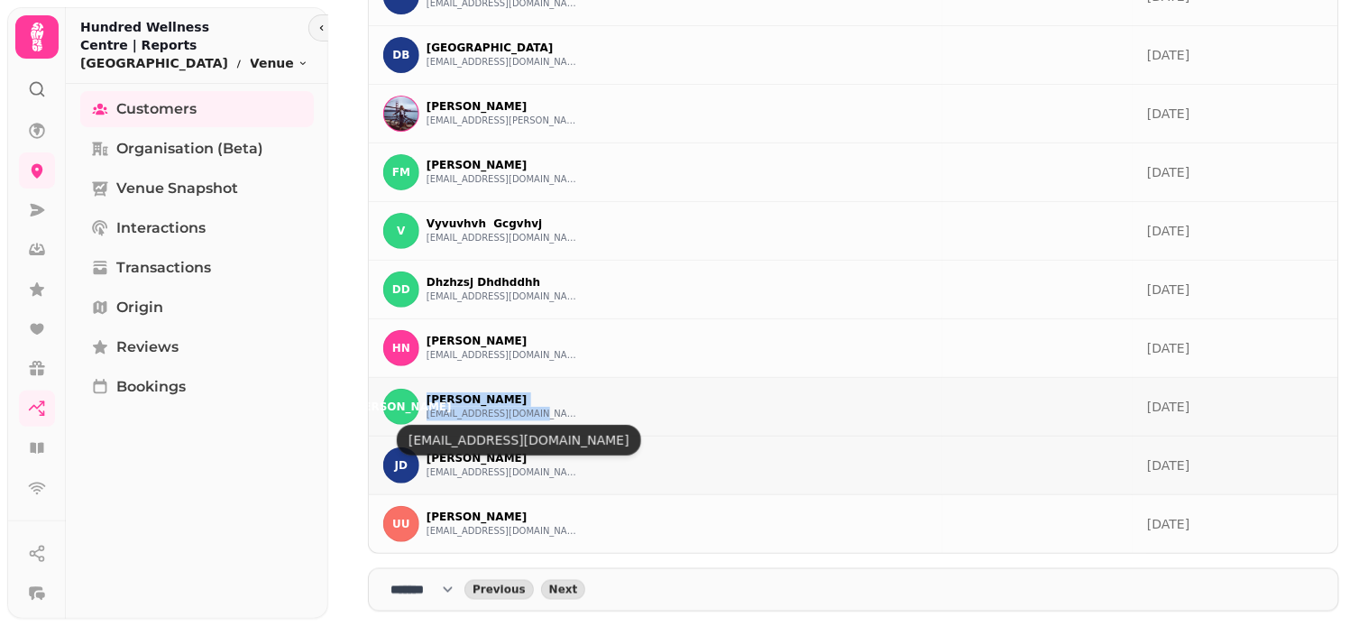
click at [512, 409] on button "[EMAIL_ADDRESS][DOMAIN_NAME]" at bounding box center [503, 414] width 153 height 14
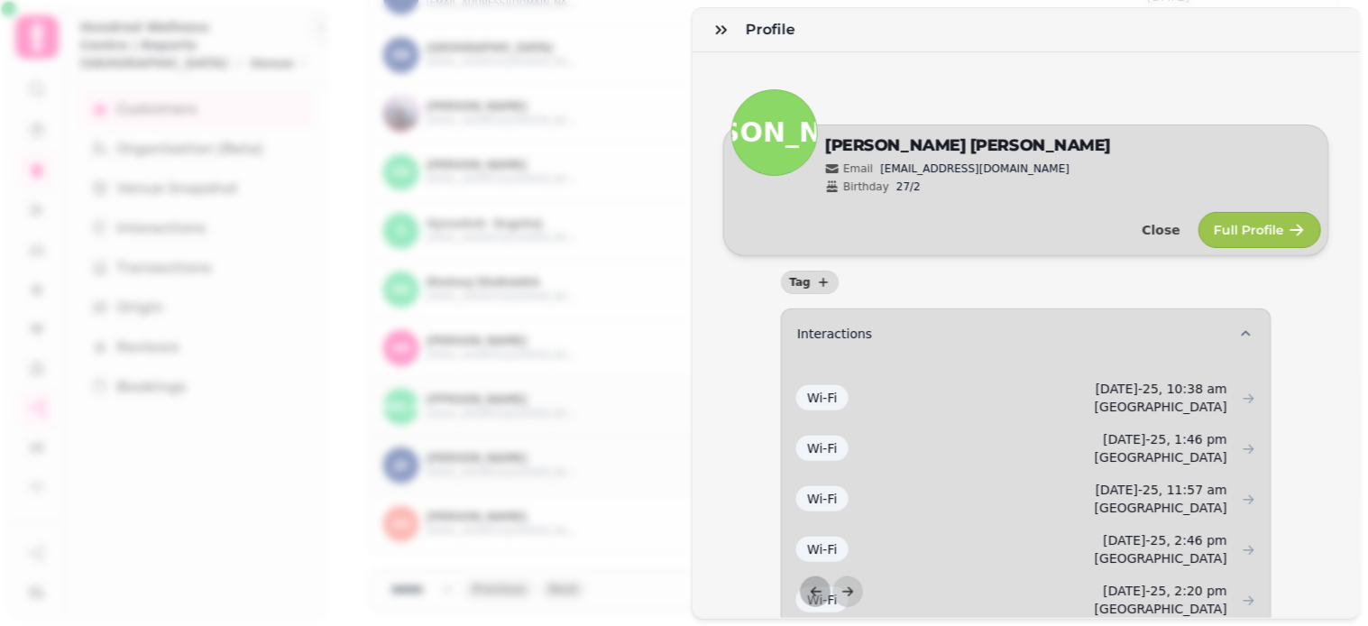
click at [660, 146] on div "Profile JA Edit [PERSON_NAME] Email [EMAIL_ADDRESS][DOMAIN_NAME] Birthday 27/2 …" at bounding box center [684, 327] width 1368 height 597
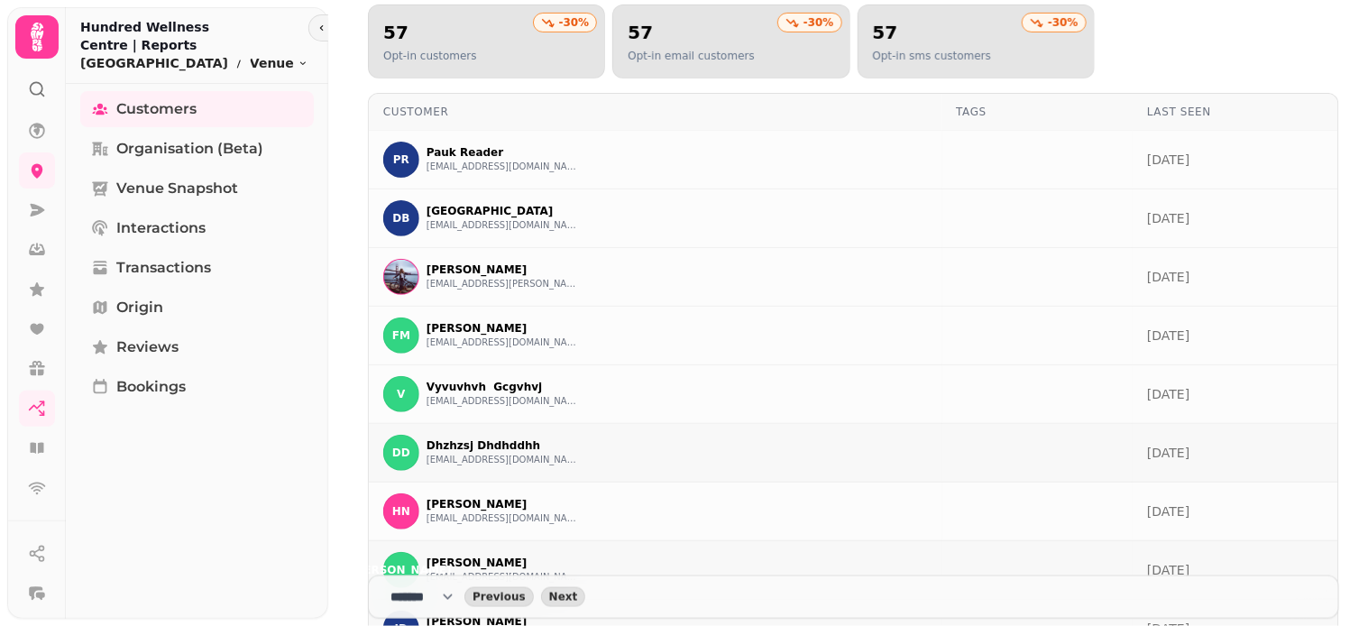
scroll to position [172, 0]
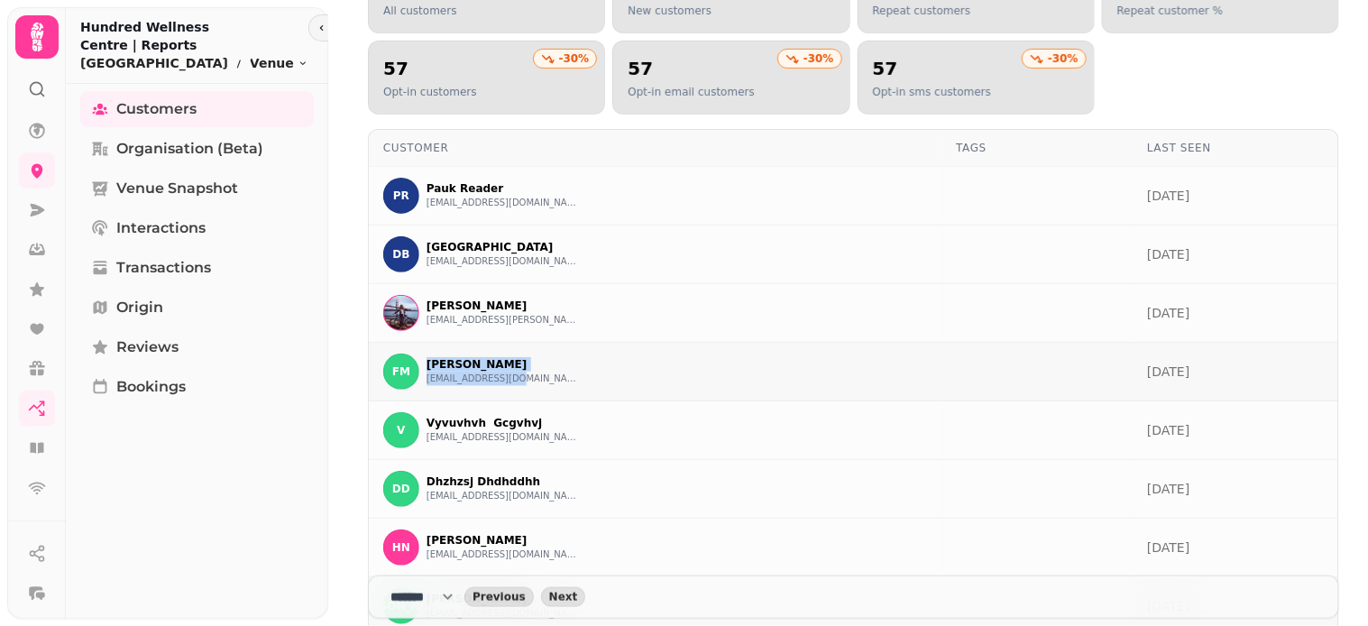
drag, startPoint x: 422, startPoint y: 357, endPoint x: 552, endPoint y: 393, distance: 134.8
click at [552, 393] on td "FM [PERSON_NAME] [EMAIL_ADDRESS][DOMAIN_NAME]" at bounding box center [656, 372] width 574 height 59
copy div "[PERSON_NAME] [EMAIL_ADDRESS][DOMAIN_NAME]"
click at [489, 374] on button "[EMAIL_ADDRESS][DOMAIN_NAME]" at bounding box center [503, 379] width 153 height 14
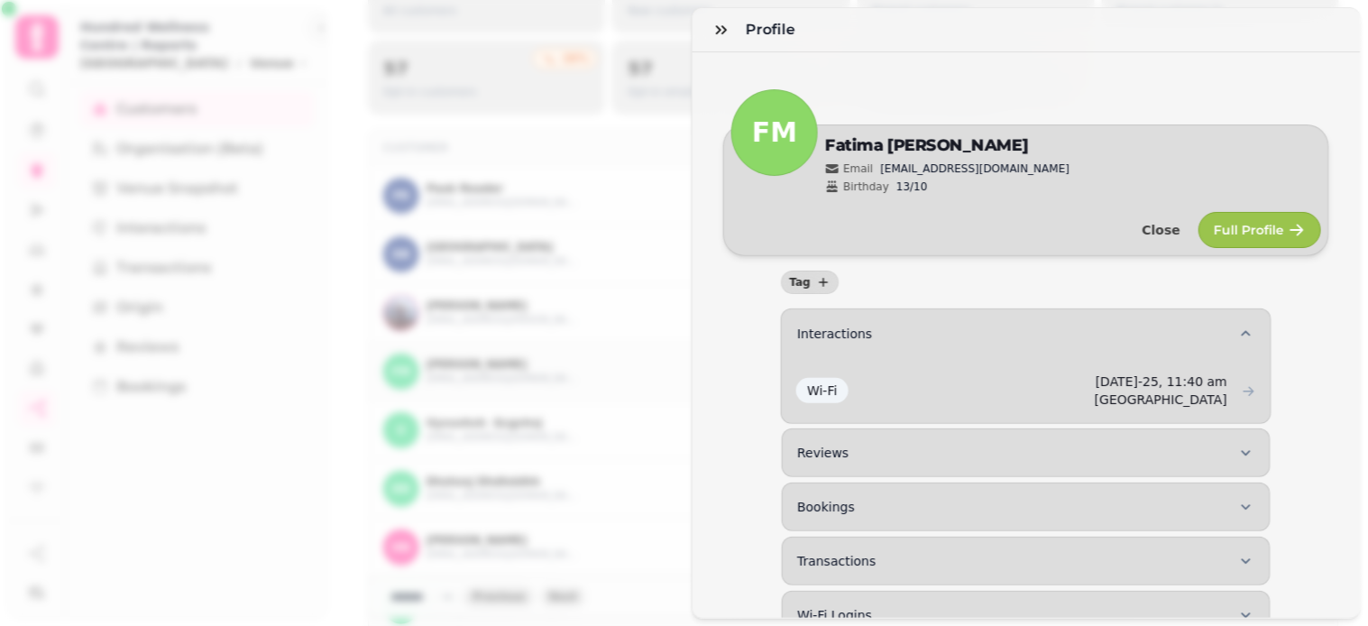
click at [647, 268] on div "Profile FM Edit [PERSON_NAME] Email [EMAIL_ADDRESS][DOMAIN_NAME] Birthday 13/10…" at bounding box center [684, 327] width 1368 height 597
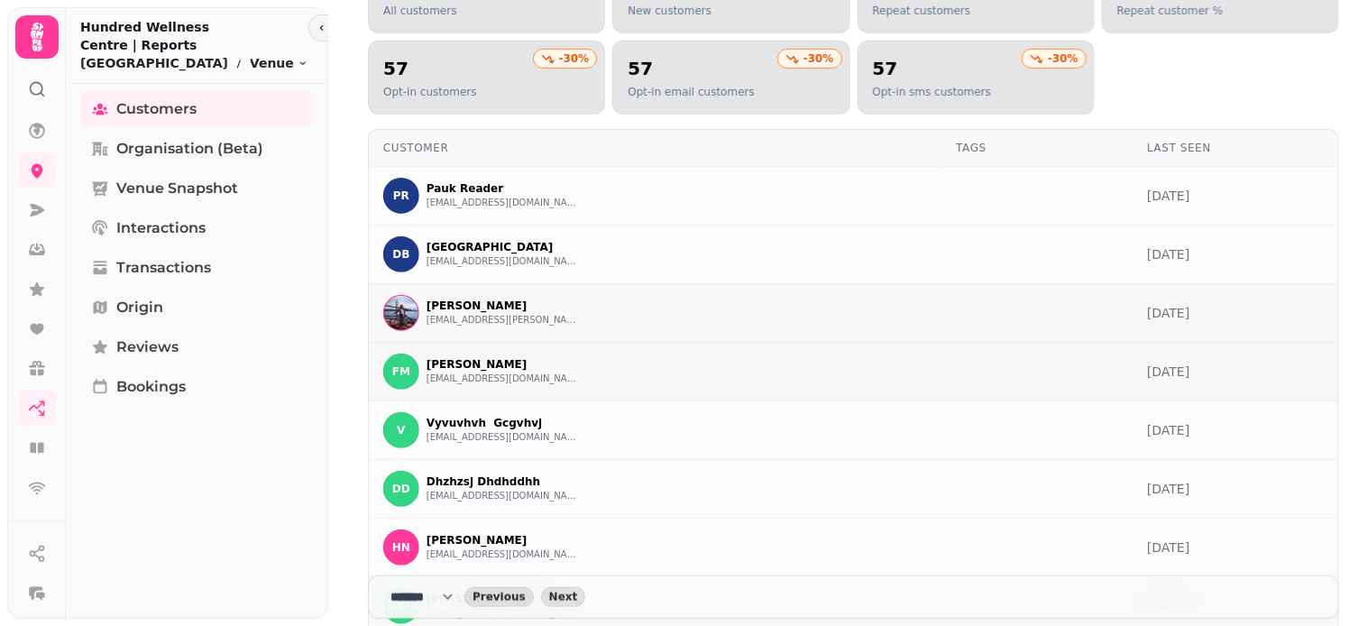
scroll to position [72, 0]
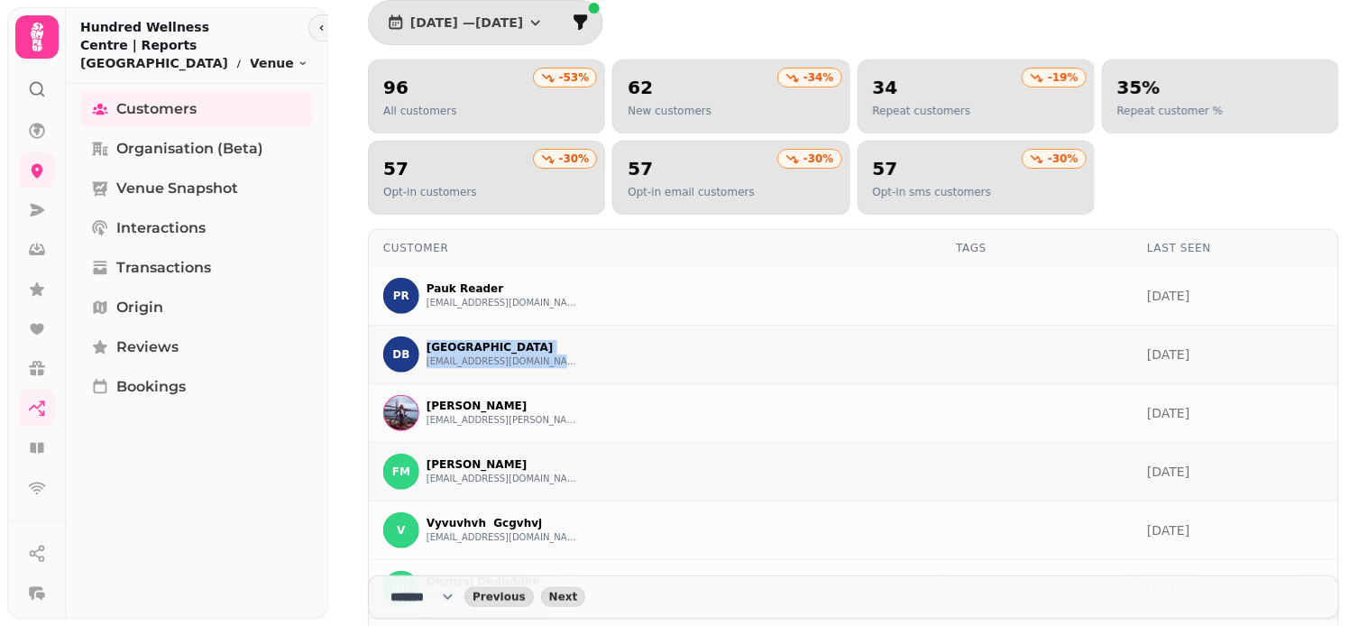
drag, startPoint x: 421, startPoint y: 336, endPoint x: 587, endPoint y: 373, distance: 170.0
click at [587, 373] on td "DB [GEOGRAPHIC_DATA] [EMAIL_ADDRESS][DOMAIN_NAME]" at bounding box center [656, 355] width 574 height 59
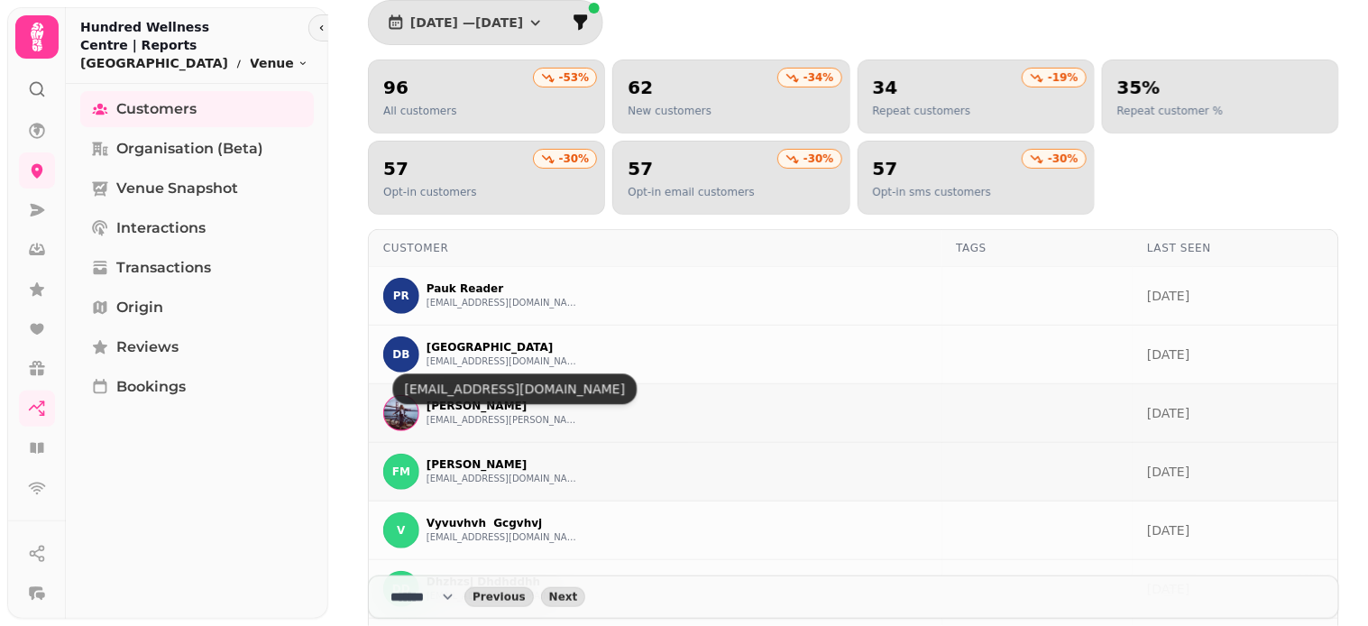
click at [738, 436] on td "IC [PERSON_NAME] [EMAIL_ADDRESS][PERSON_NAME][DOMAIN_NAME]" at bounding box center [656, 413] width 574 height 59
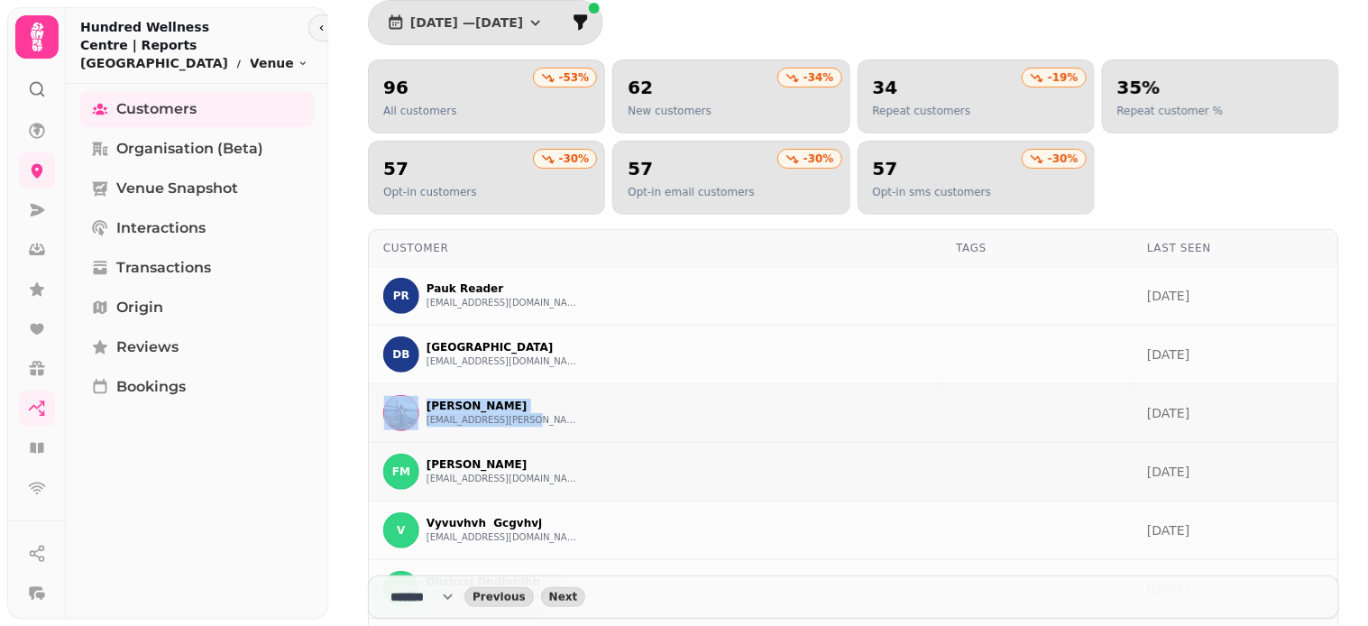
drag, startPoint x: 421, startPoint y: 404, endPoint x: 551, endPoint y: 424, distance: 131.4
click at [563, 429] on div "IC [PERSON_NAME] [EMAIL_ADDRESS][PERSON_NAME][DOMAIN_NAME]" at bounding box center [655, 413] width 545 height 36
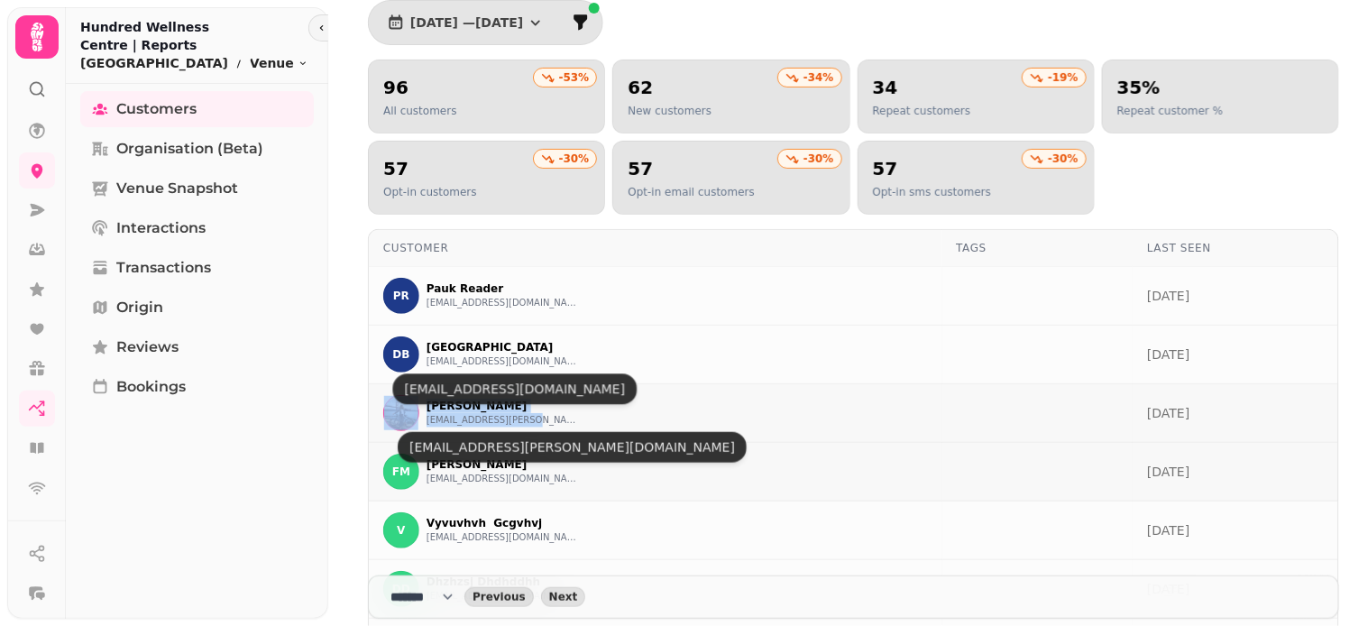
click at [499, 417] on button "[EMAIL_ADDRESS][PERSON_NAME][DOMAIN_NAME]" at bounding box center [503, 420] width 153 height 14
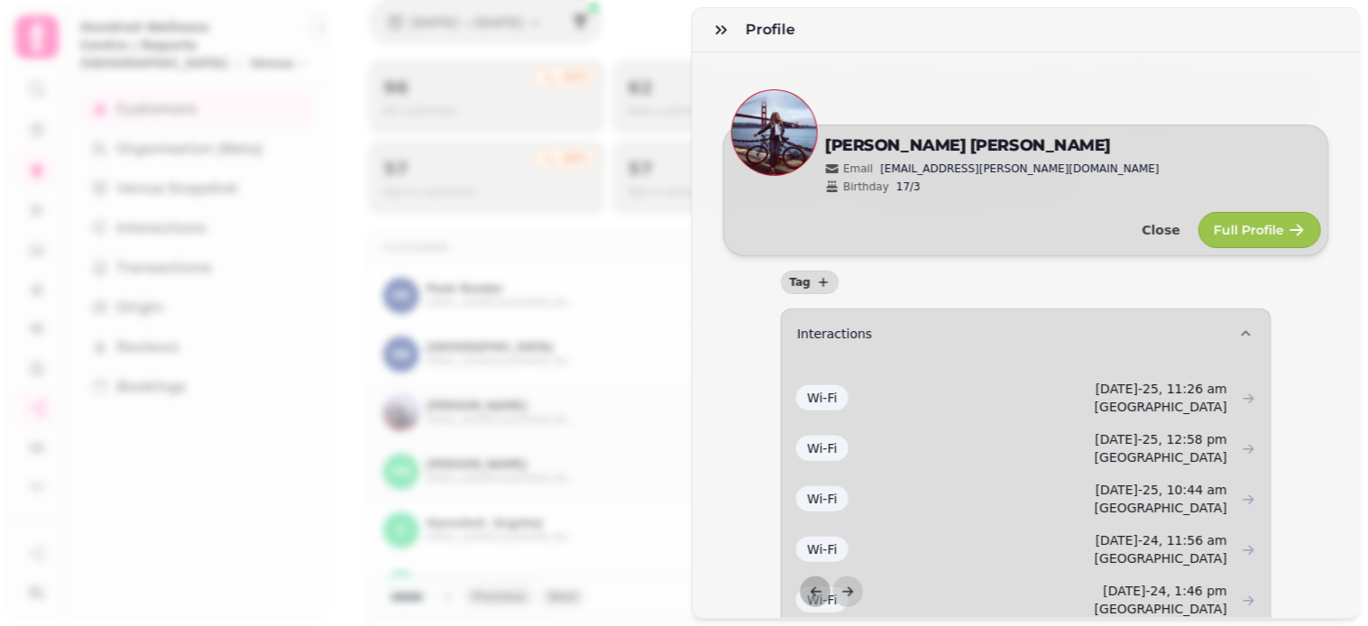
click at [626, 325] on div "Profile IC Edit [PERSON_NAME] Email [EMAIL_ADDRESS][PERSON_NAME][DOMAIN_NAME] B…" at bounding box center [684, 327] width 1368 height 597
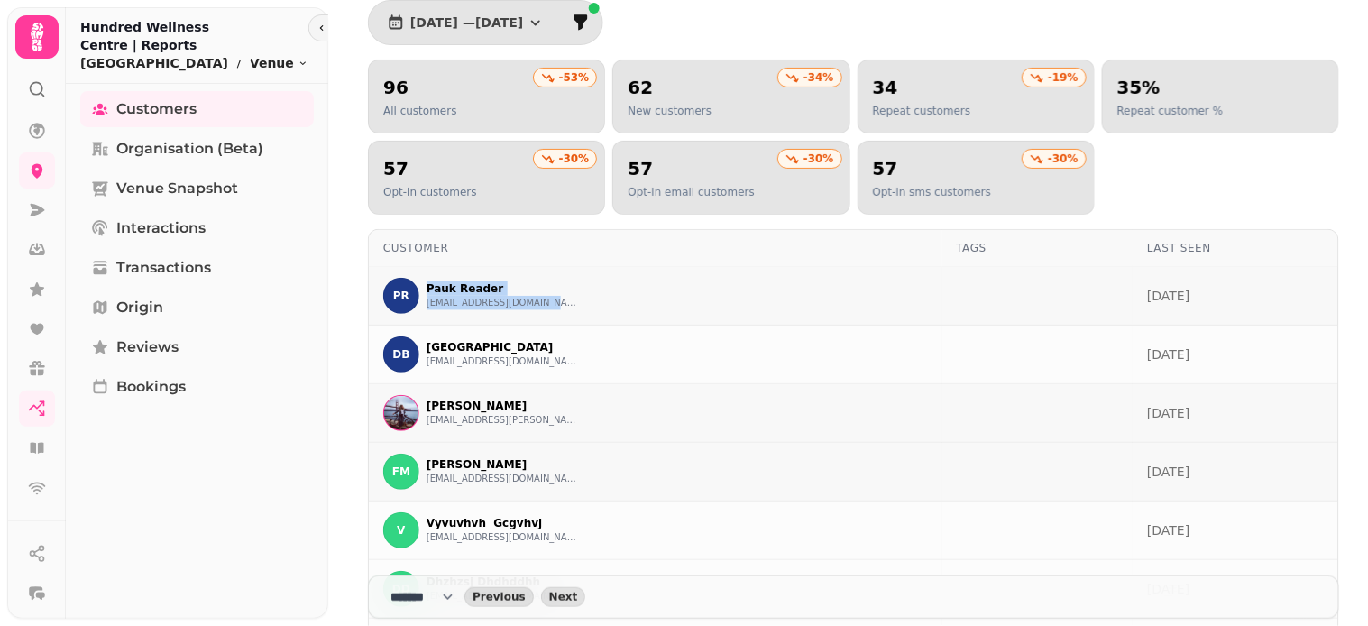
drag, startPoint x: 424, startPoint y: 283, endPoint x: 598, endPoint y: 320, distance: 177.9
click at [598, 320] on td "[PERSON_NAME] Reader [PERSON_NAME][EMAIL_ADDRESS][DOMAIN_NAME]" at bounding box center [656, 296] width 574 height 59
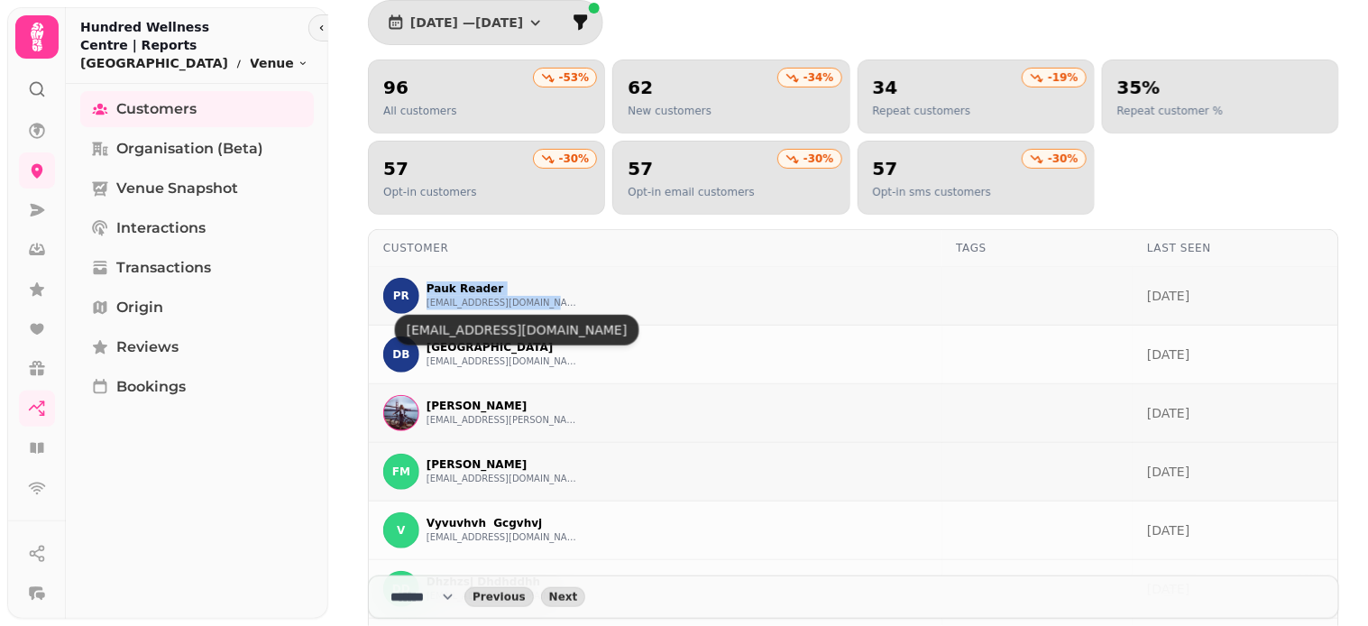
click at [523, 307] on button "[EMAIL_ADDRESS][DOMAIN_NAME]" at bounding box center [503, 303] width 153 height 14
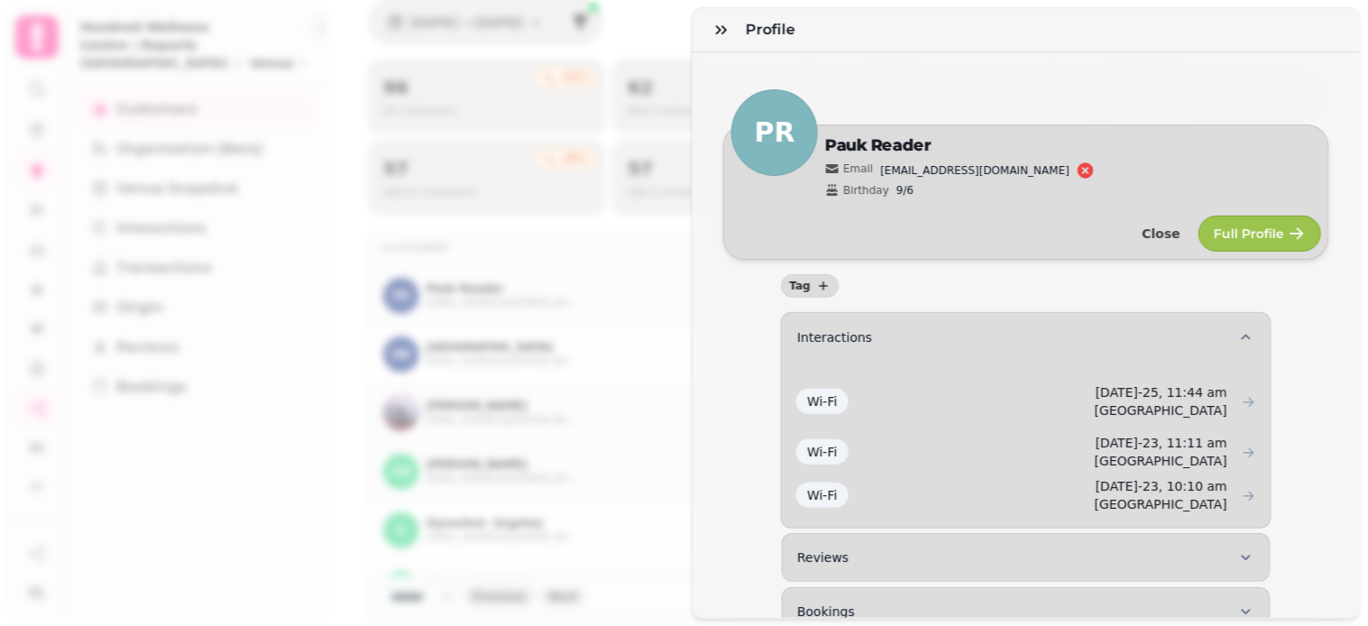
click at [682, 300] on div "Profile PR Edit Pauk Reader Email [EMAIL_ADDRESS][DOMAIN_NAME] Birthday 9/6 Clo…" at bounding box center [684, 327] width 1368 height 597
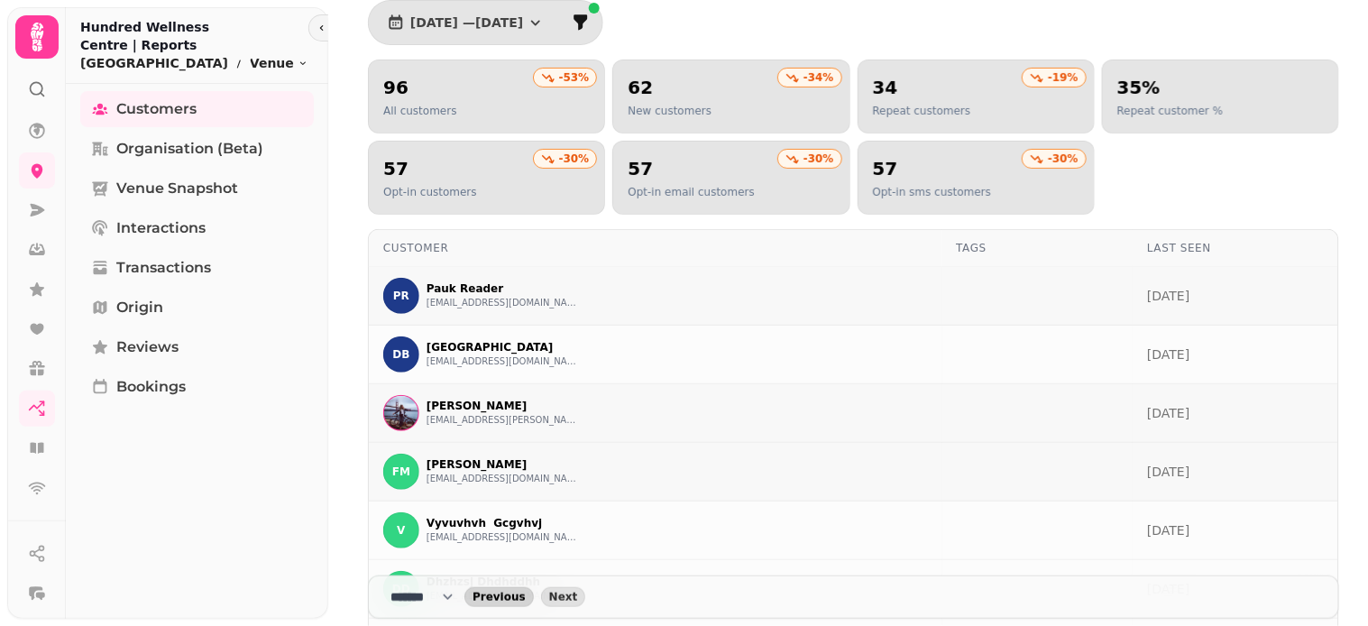
click at [512, 595] on span "Previous" at bounding box center [499, 597] width 53 height 11
click at [510, 596] on span "Previous" at bounding box center [499, 597] width 53 height 11
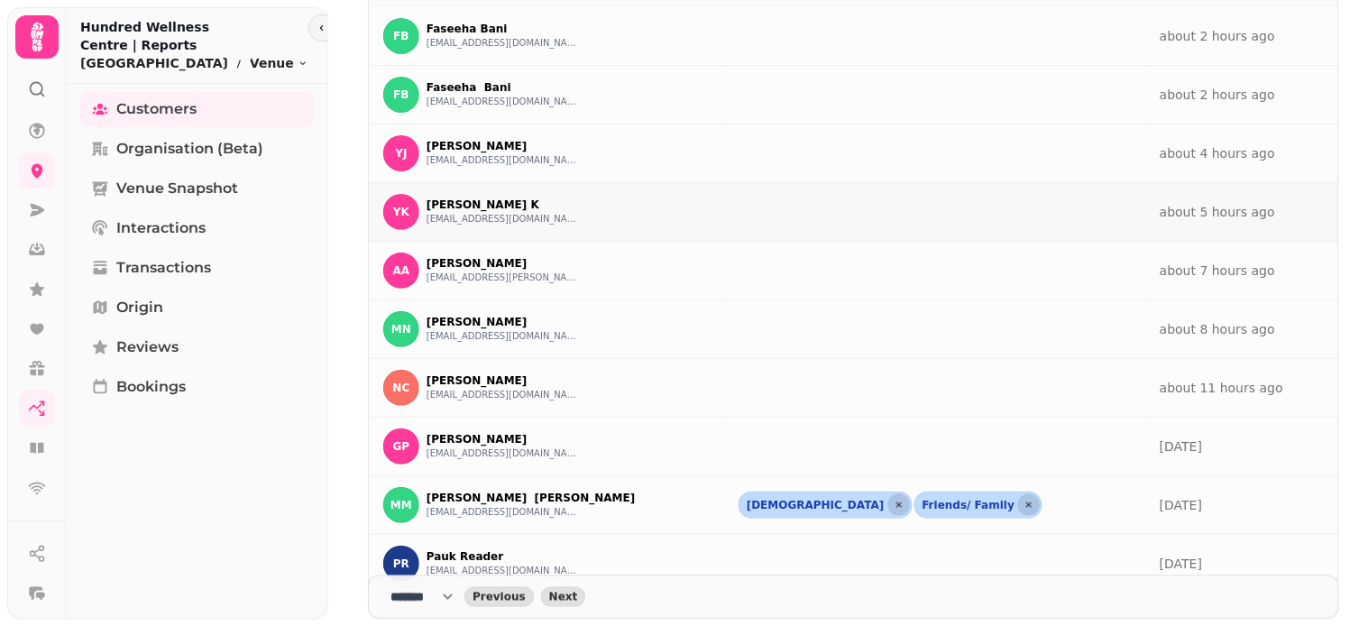
scroll to position [372, 0]
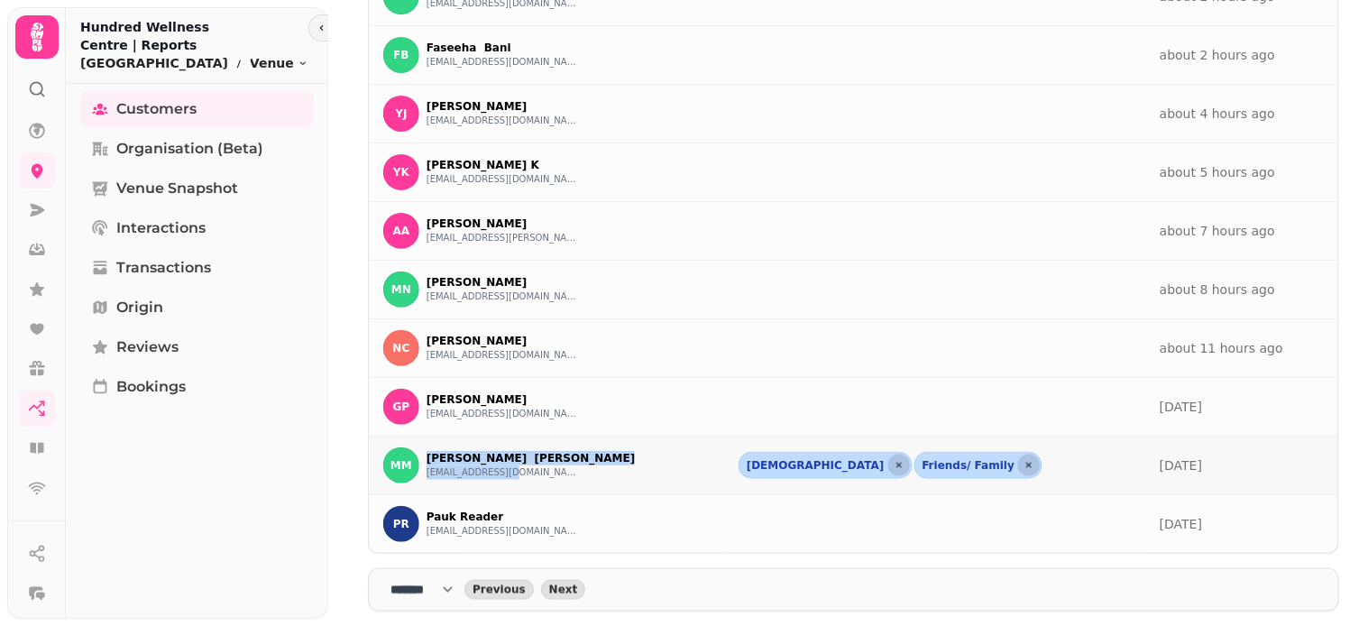
drag, startPoint x: 421, startPoint y: 449, endPoint x: 615, endPoint y: 483, distance: 196.9
click at [615, 483] on td "MM [PERSON_NAME] [PERSON_NAME] [EMAIL_ADDRESS][DOMAIN_NAME]" at bounding box center [546, 465] width 355 height 59
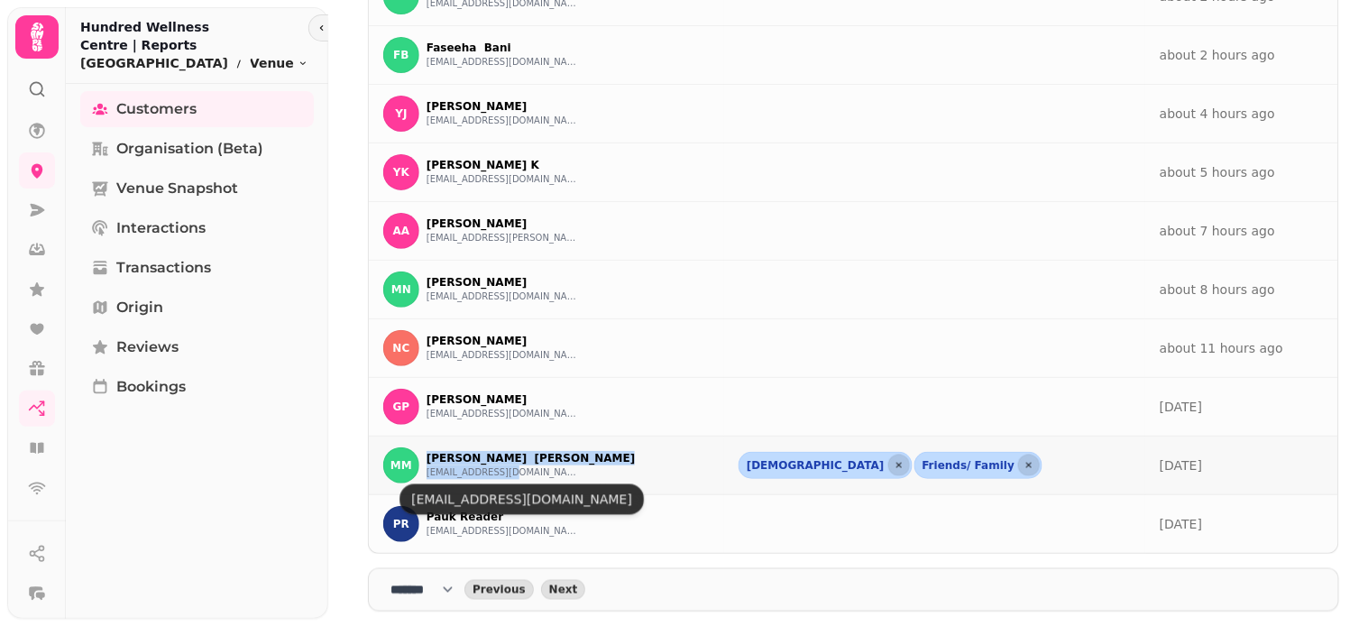
click at [497, 473] on button "[EMAIL_ADDRESS][DOMAIN_NAME]" at bounding box center [503, 472] width 153 height 14
